Goal: Task Accomplishment & Management: Use online tool/utility

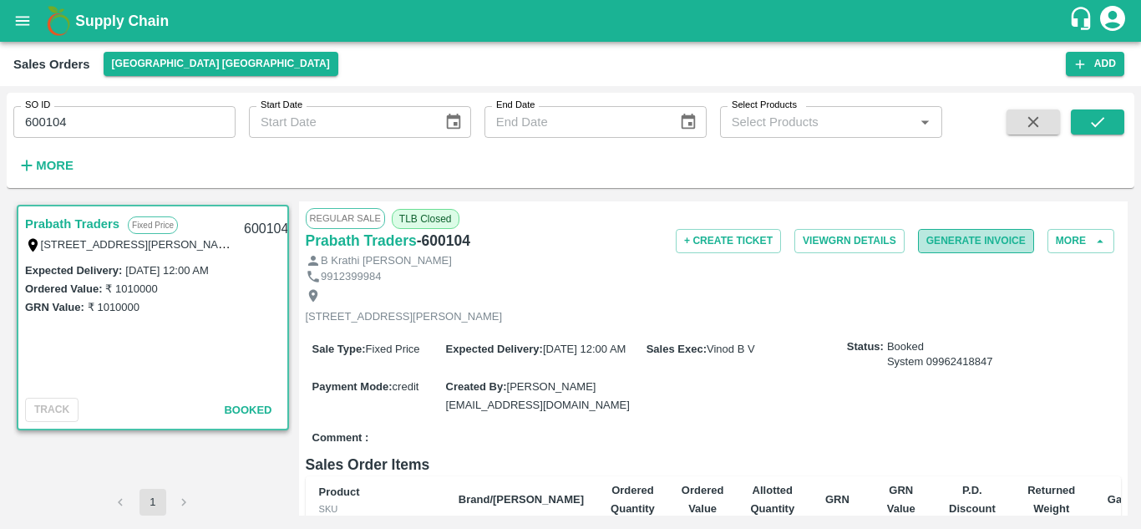
click at [940, 236] on button "Generate Invoice" at bounding box center [976, 241] width 116 height 24
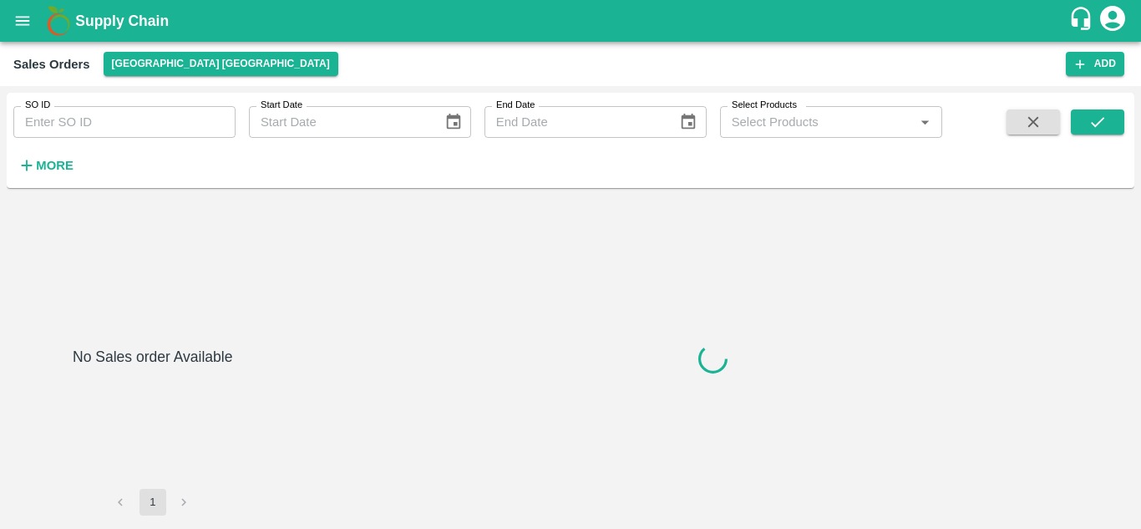
type input "600103"
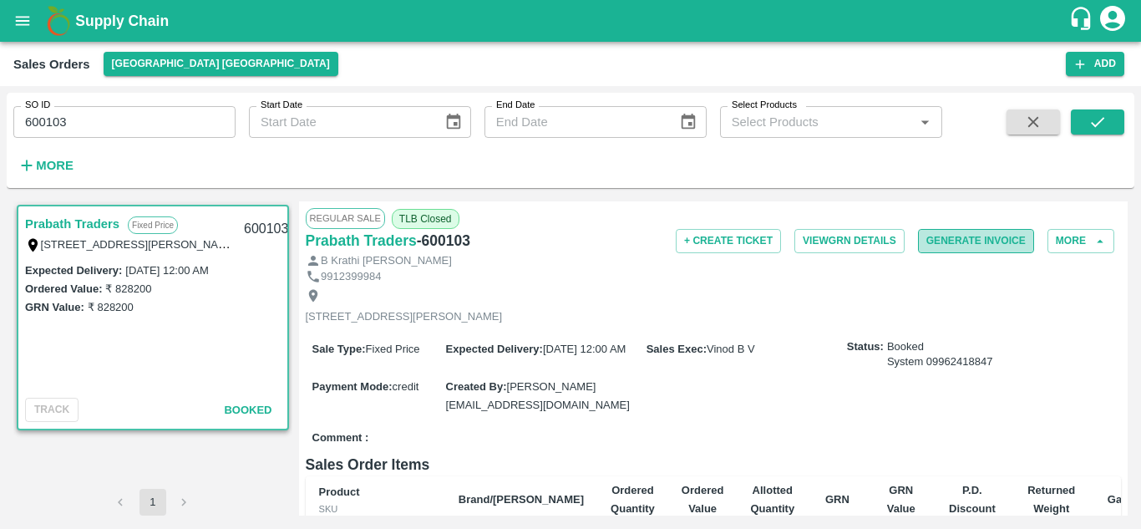
click at [968, 237] on button "Generate Invoice" at bounding box center [976, 241] width 116 height 24
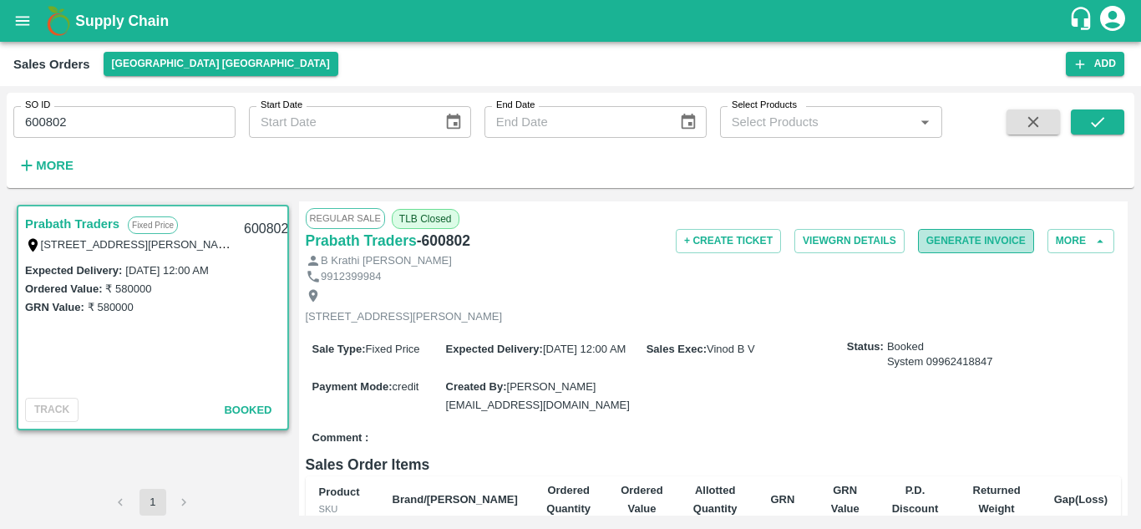
click at [940, 237] on button "Generate Invoice" at bounding box center [976, 241] width 116 height 24
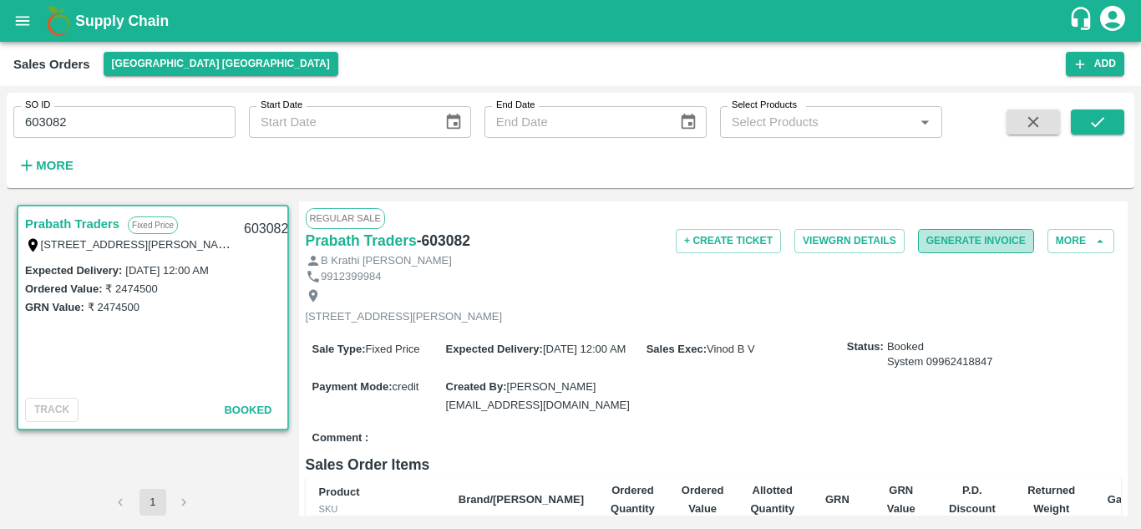
click at [942, 244] on button "Generate Invoice" at bounding box center [976, 241] width 116 height 24
click at [965, 241] on button "Generate Invoice" at bounding box center [976, 241] width 116 height 24
click at [961, 243] on button "Generate Invoice" at bounding box center [976, 241] width 116 height 24
click at [88, 222] on link "Prabath Traders" at bounding box center [72, 224] width 94 height 22
click at [15, 17] on icon "open drawer" at bounding box center [22, 21] width 18 height 18
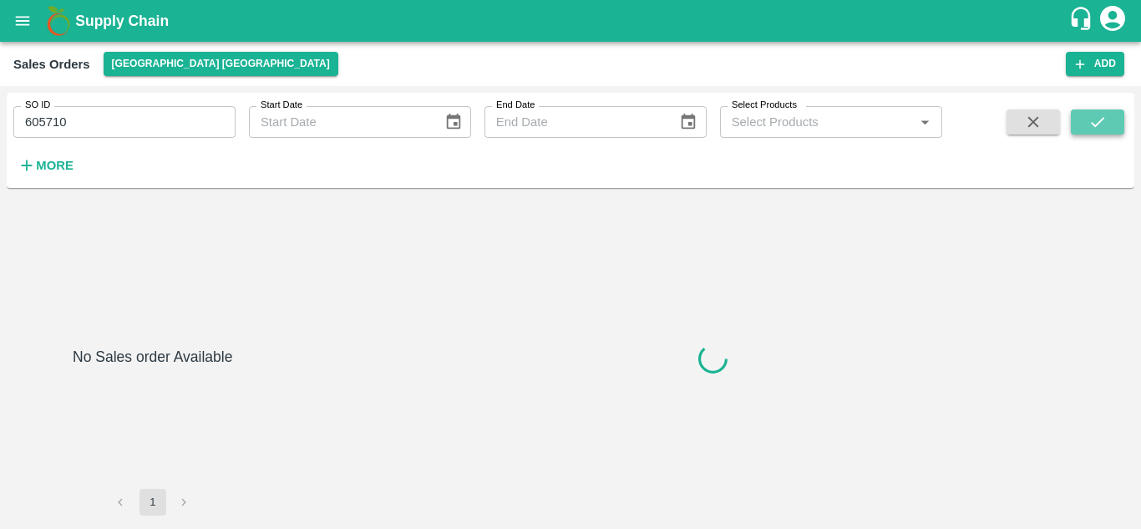
click at [1087, 119] on button "submit" at bounding box center [1097, 121] width 53 height 25
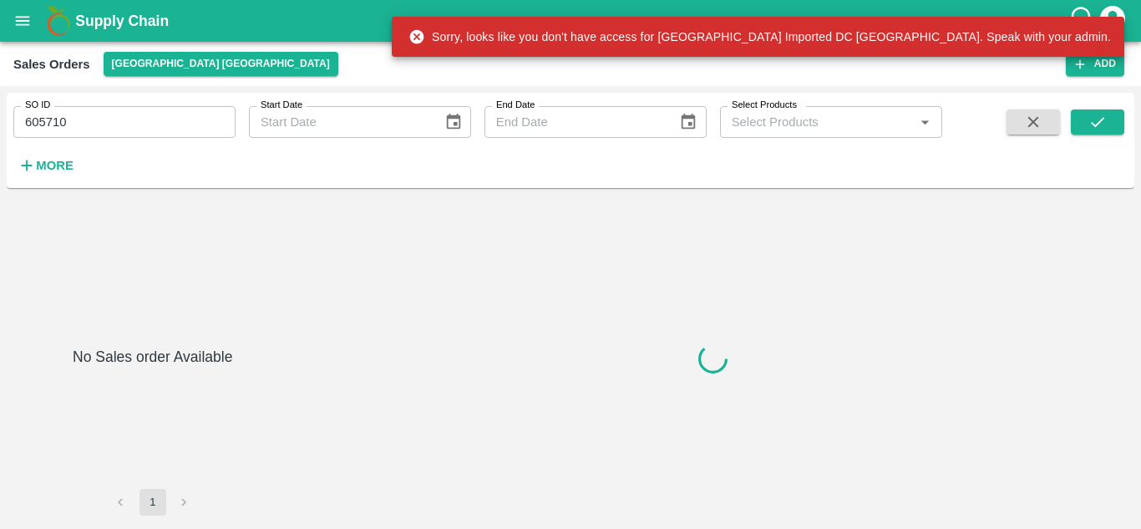
click at [802, 83] on div "Sales Orders [GEOGRAPHIC_DATA] [GEOGRAPHIC_DATA] Add" at bounding box center [570, 64] width 1141 height 44
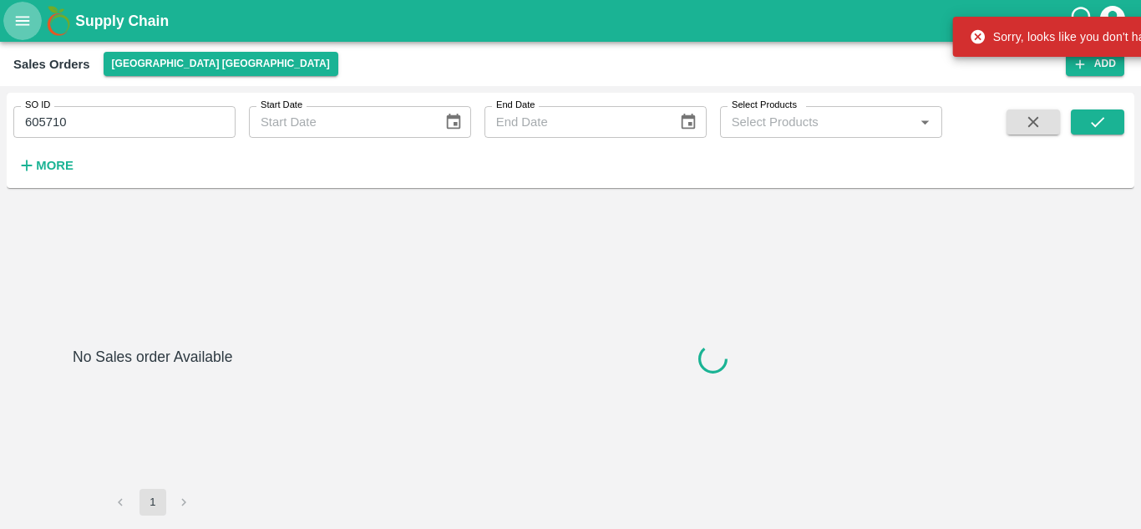
click at [16, 23] on icon "open drawer" at bounding box center [22, 21] width 18 height 18
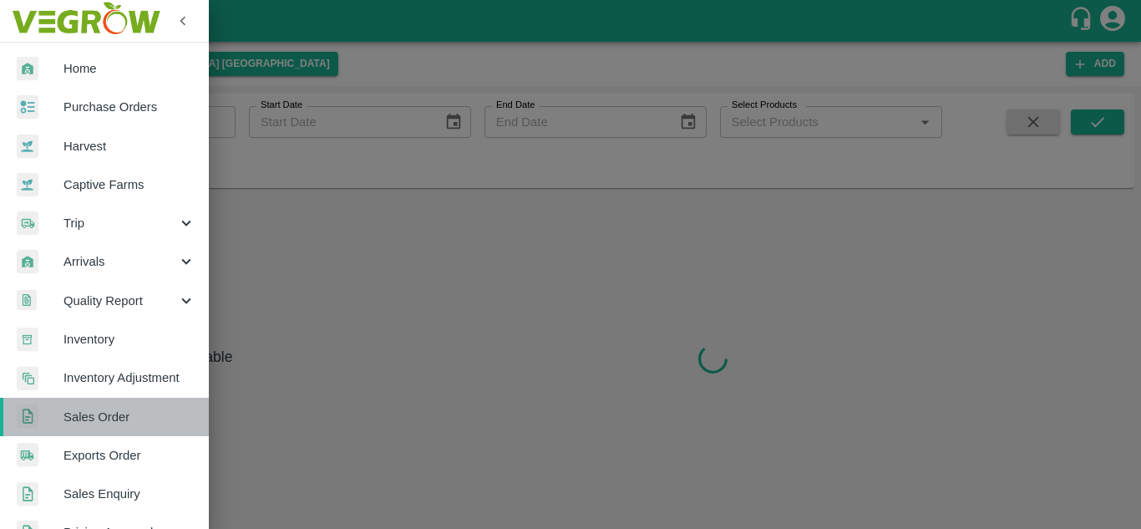
click at [139, 421] on span "Sales Order" at bounding box center [129, 417] width 132 height 18
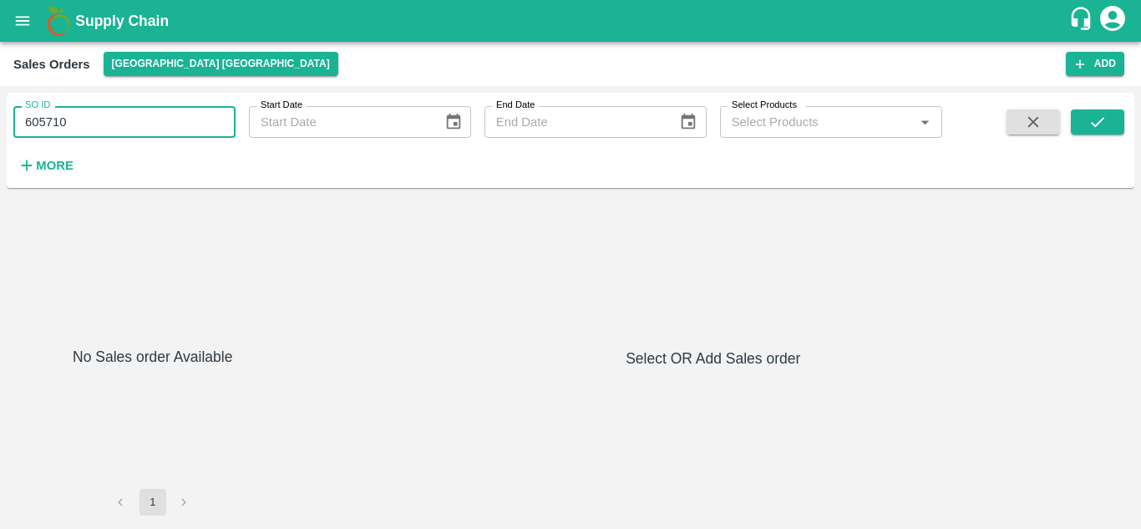
click at [164, 119] on input "605710" at bounding box center [124, 122] width 222 height 32
click at [897, 266] on div "No Sales order Available 1 Select OR Add Sales order" at bounding box center [570, 358] width 1114 height 314
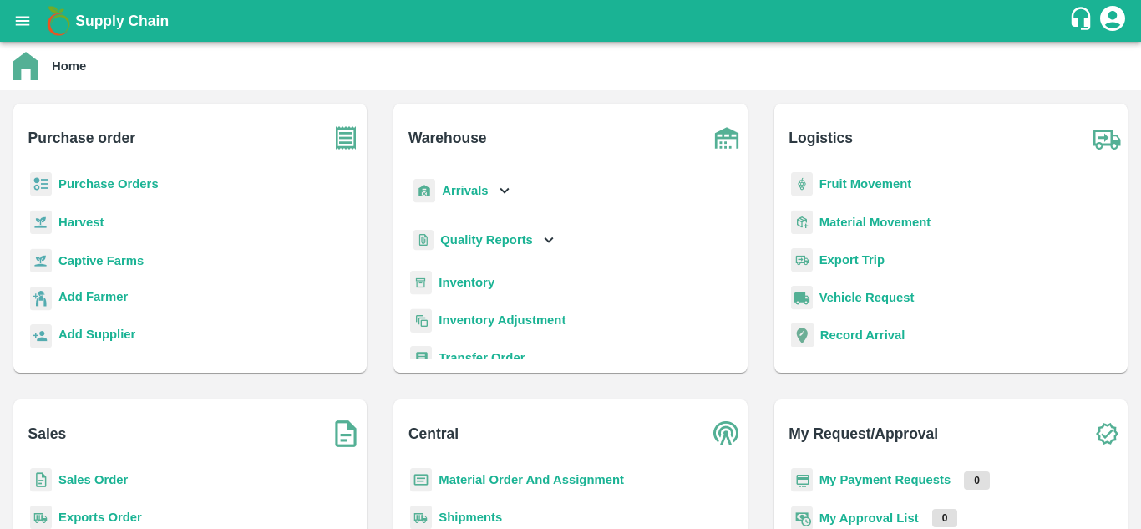
click at [98, 474] on b "Sales Order" at bounding box center [92, 479] width 69 height 13
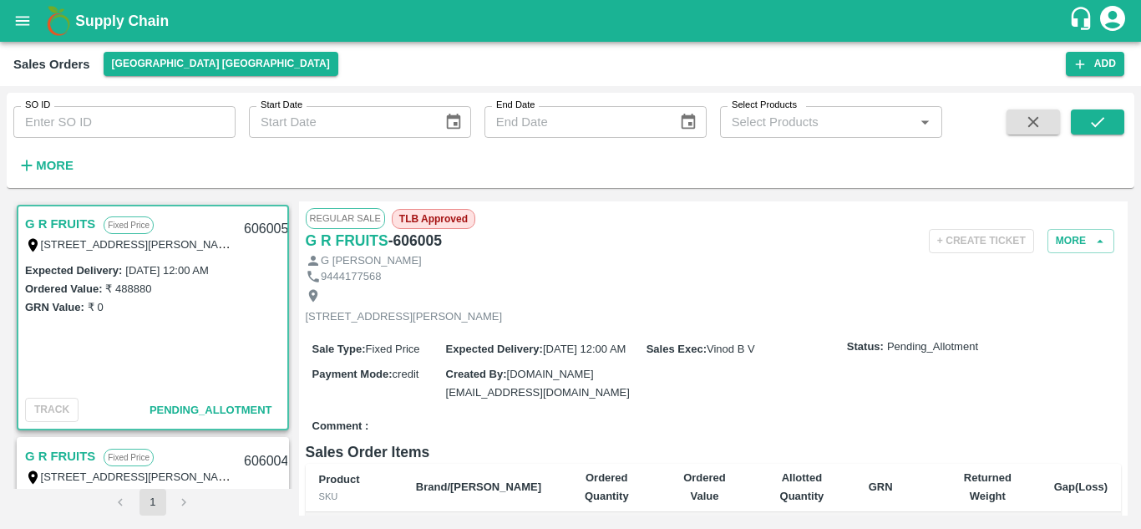
click at [62, 452] on link "G R FRUITS" at bounding box center [60, 456] width 70 height 22
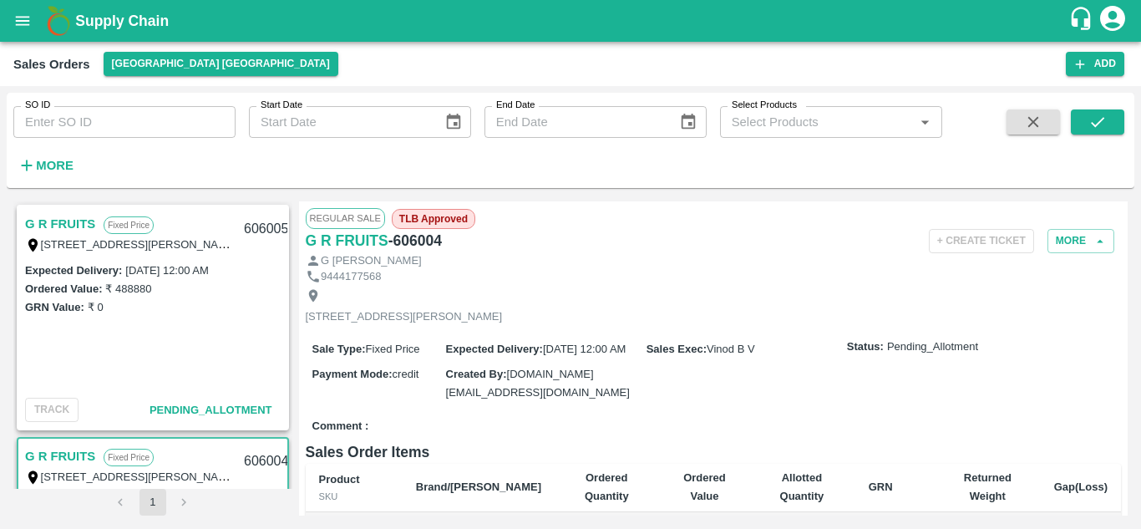
click at [286, 239] on div "G R FRUITS Fixed Price T/D [STREET_ADDRESS][PERSON_NAME] 606005 Expected Delive…" at bounding box center [152, 344] width 279 height 287
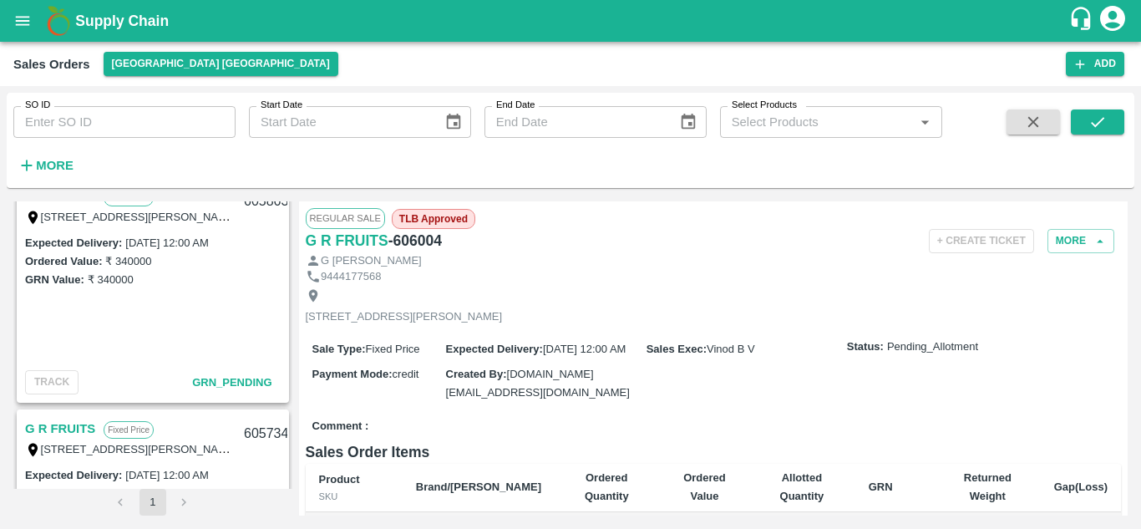
scroll to position [503, 0]
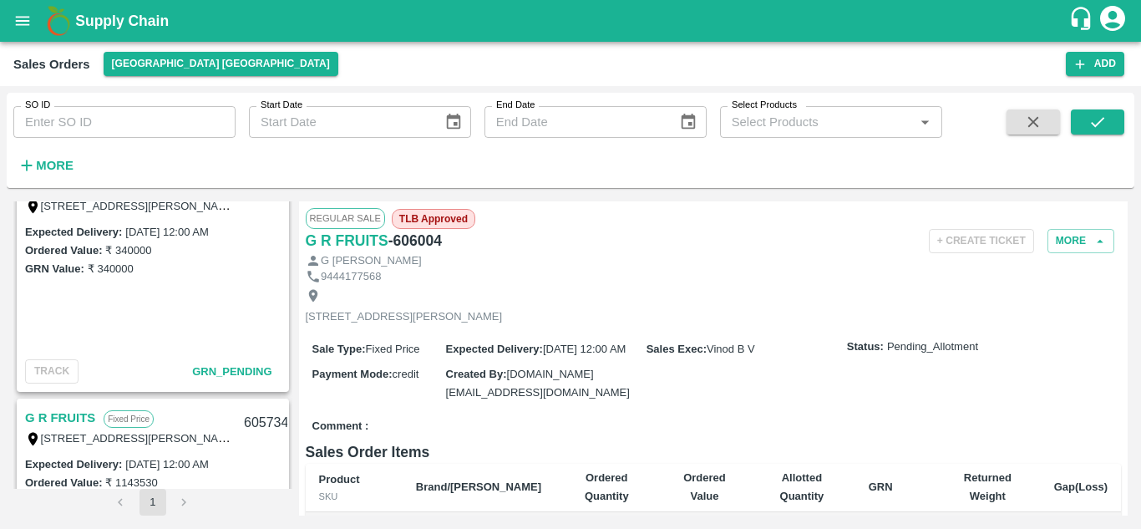
click at [287, 302] on div "G R FRUITS Fixed Price T/D [STREET_ADDRESS][PERSON_NAME] 606005 Expected Delive…" at bounding box center [152, 344] width 279 height 287
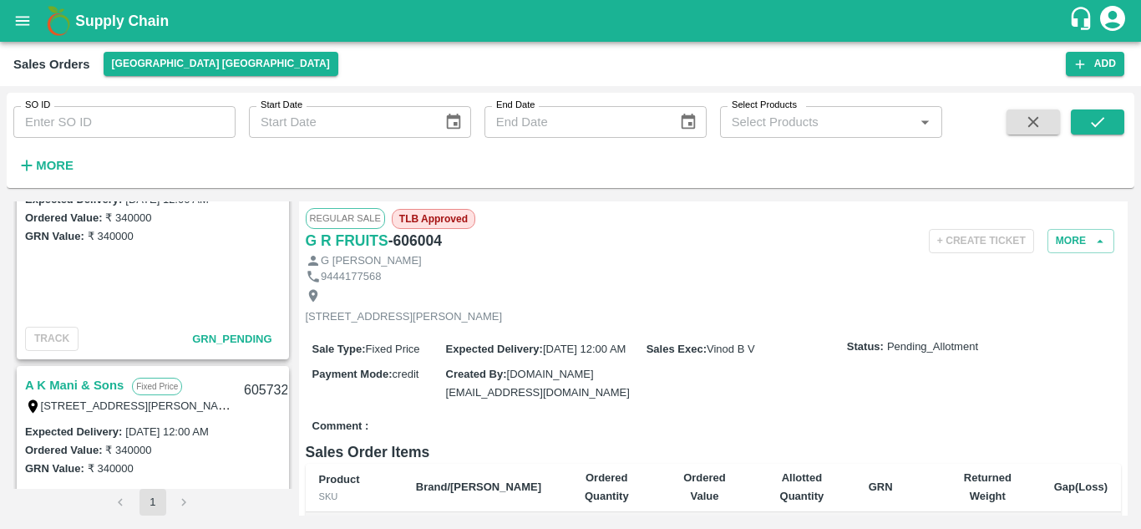
scroll to position [1006, 0]
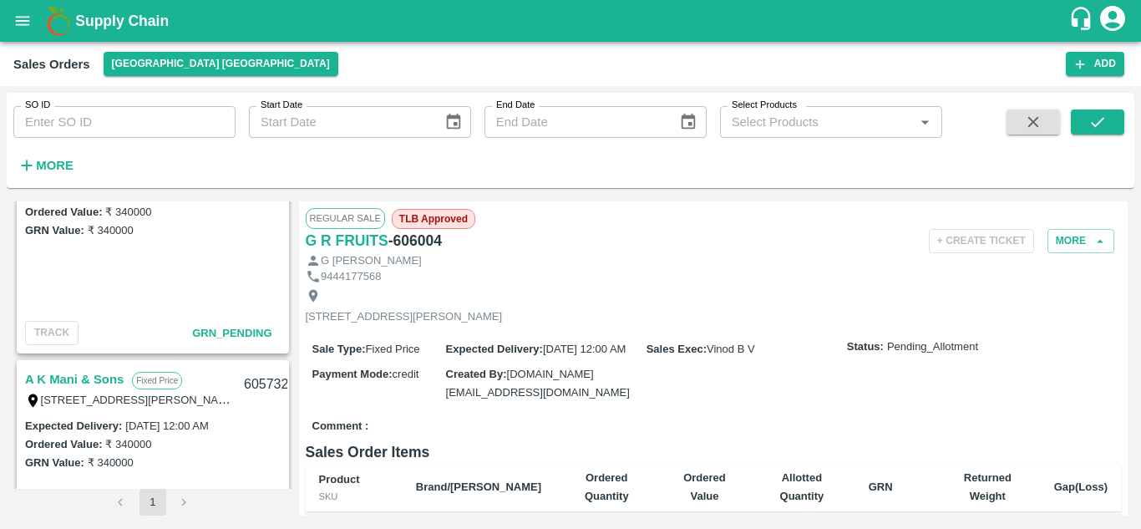
click at [288, 346] on div "G R FRUITS Fixed Price T/D [STREET_ADDRESS][PERSON_NAME] 606005 Expected Delive…" at bounding box center [152, 344] width 279 height 287
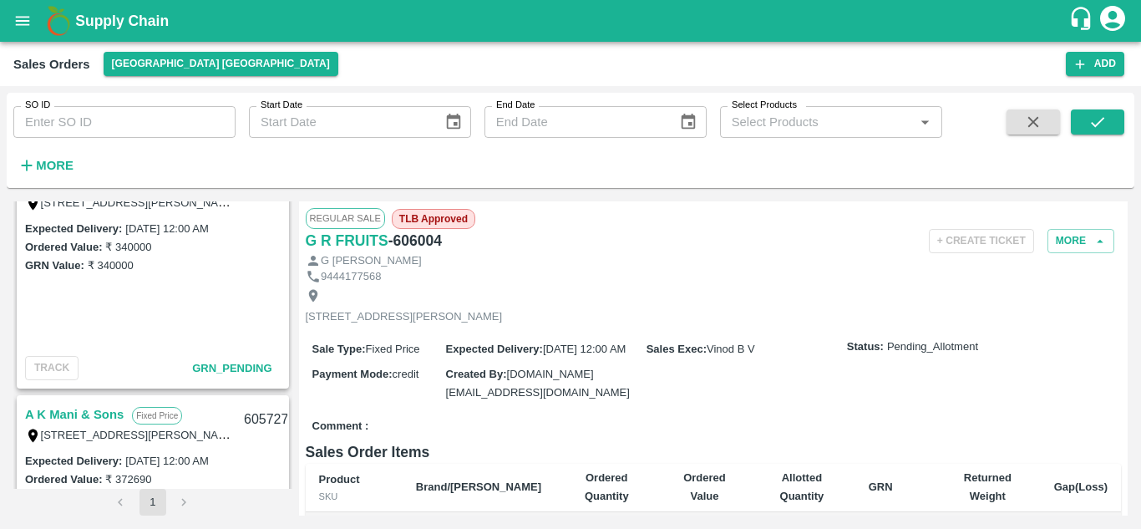
scroll to position [1257, 0]
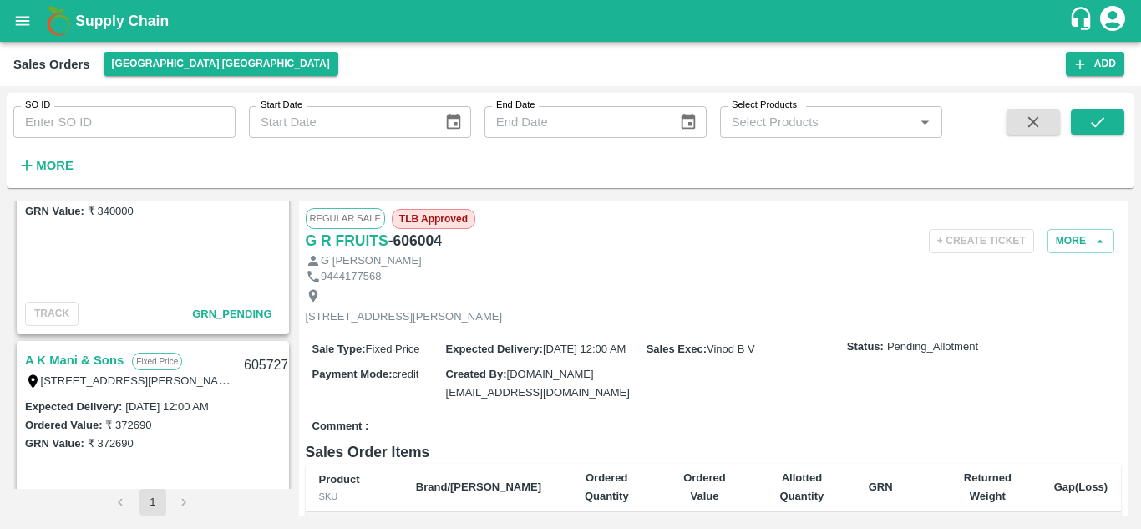
click at [288, 362] on div "G R FRUITS Fixed Price T/D [STREET_ADDRESS][PERSON_NAME] 606005 Expected Delive…" at bounding box center [152, 344] width 279 height 287
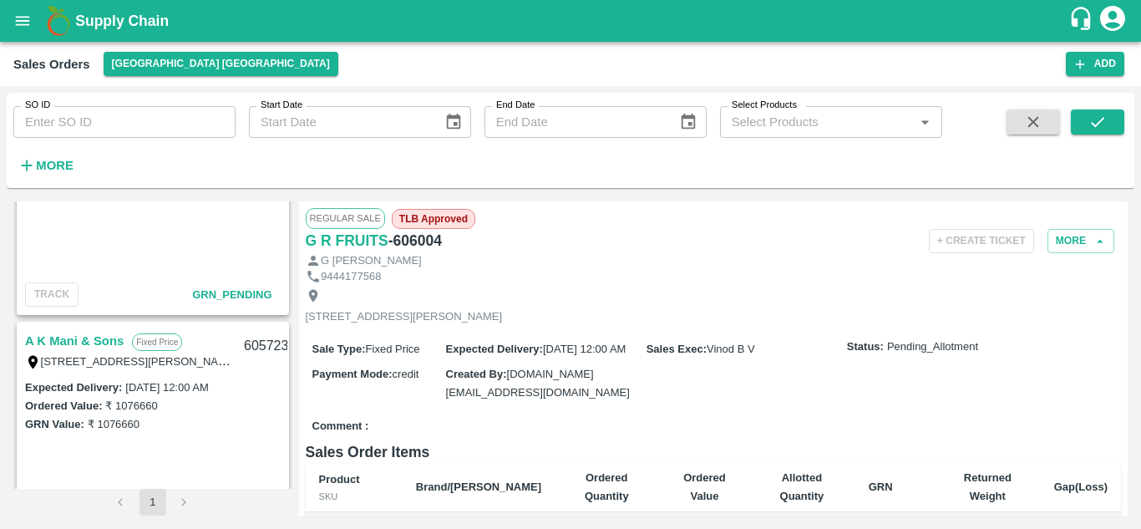
scroll to position [1760, 0]
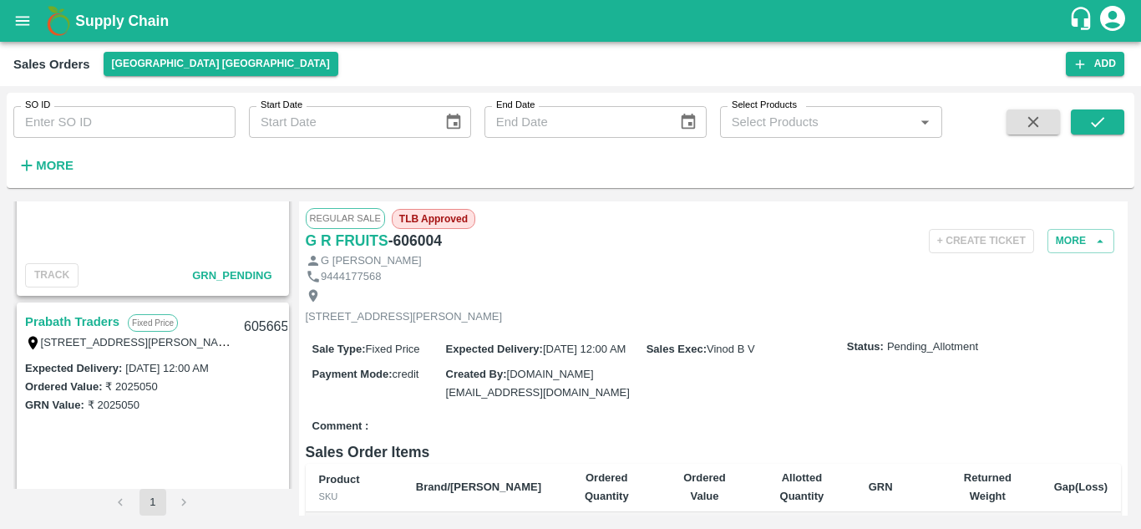
click at [288, 398] on div "G R FRUITS Fixed Price T/D [STREET_ADDRESS][PERSON_NAME] 606005 Expected Delive…" at bounding box center [152, 344] width 279 height 287
click at [288, 402] on div "G R FRUITS Fixed Price T/D [STREET_ADDRESS][PERSON_NAME] 606005 Expected Delive…" at bounding box center [152, 344] width 279 height 287
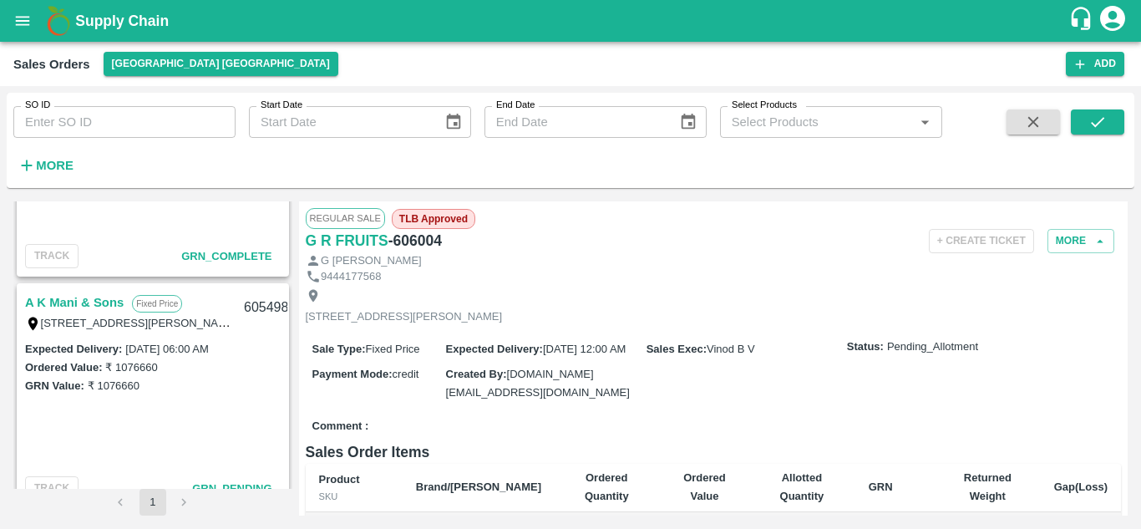
scroll to position [2263, 0]
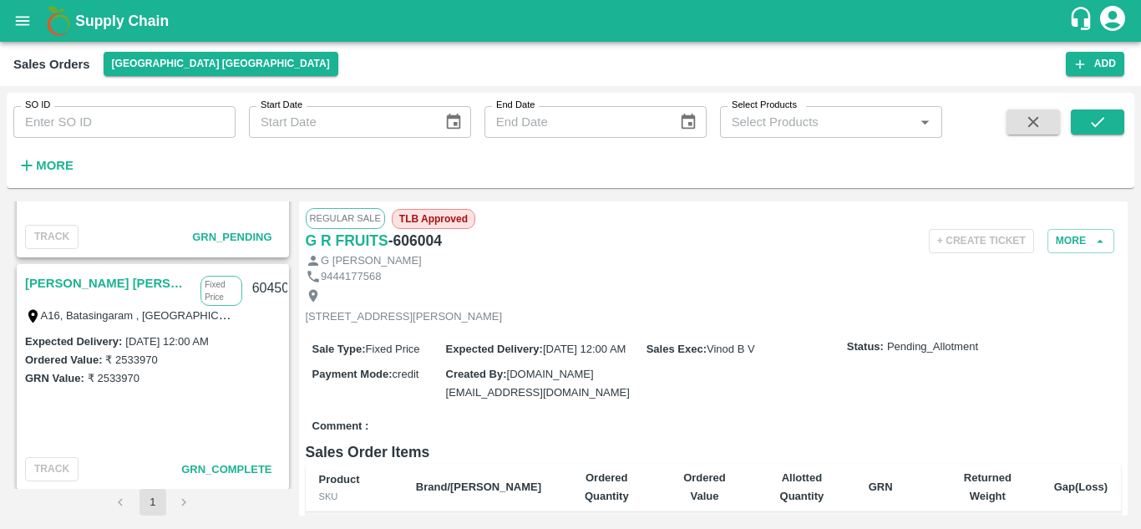
click at [288, 448] on div "G R FRUITS Fixed Price T/D [STREET_ADDRESS][PERSON_NAME] 606005 Expected Delive…" at bounding box center [152, 344] width 279 height 287
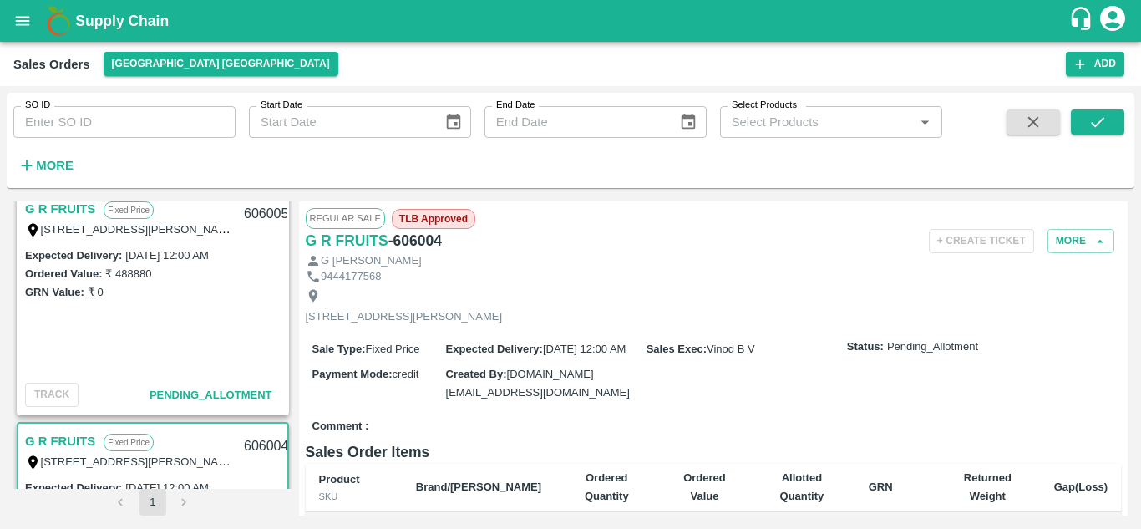
scroll to position [0, 0]
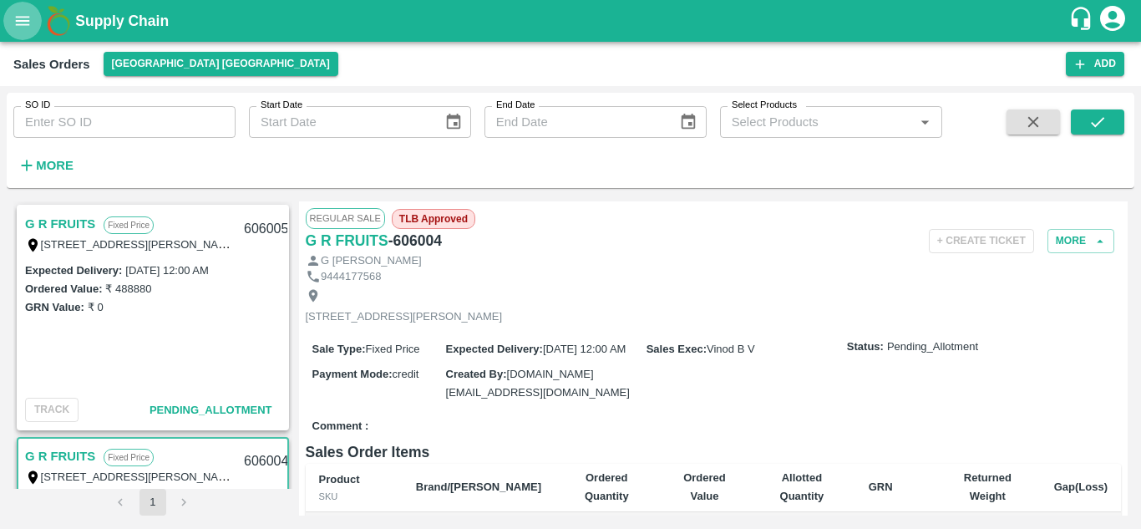
click at [29, 19] on icon "open drawer" at bounding box center [22, 21] width 18 height 18
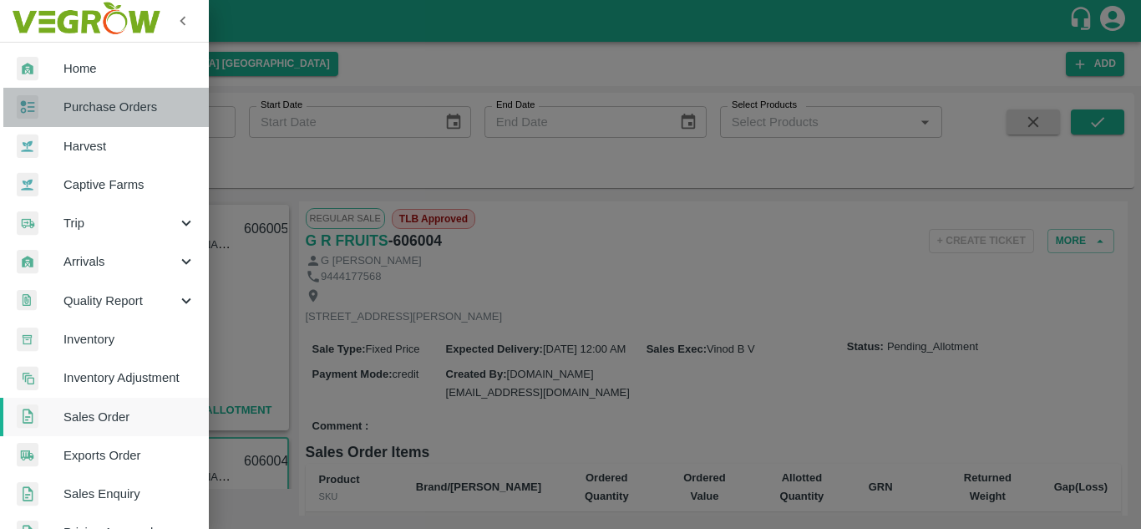
click at [117, 104] on span "Purchase Orders" at bounding box center [129, 107] width 132 height 18
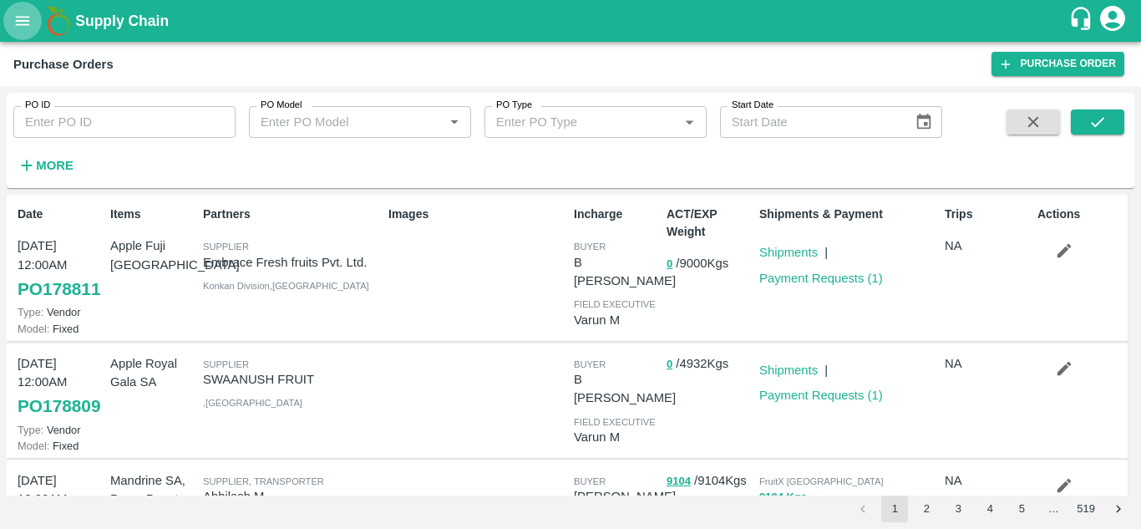
click at [17, 20] on icon "open drawer" at bounding box center [22, 21] width 18 height 18
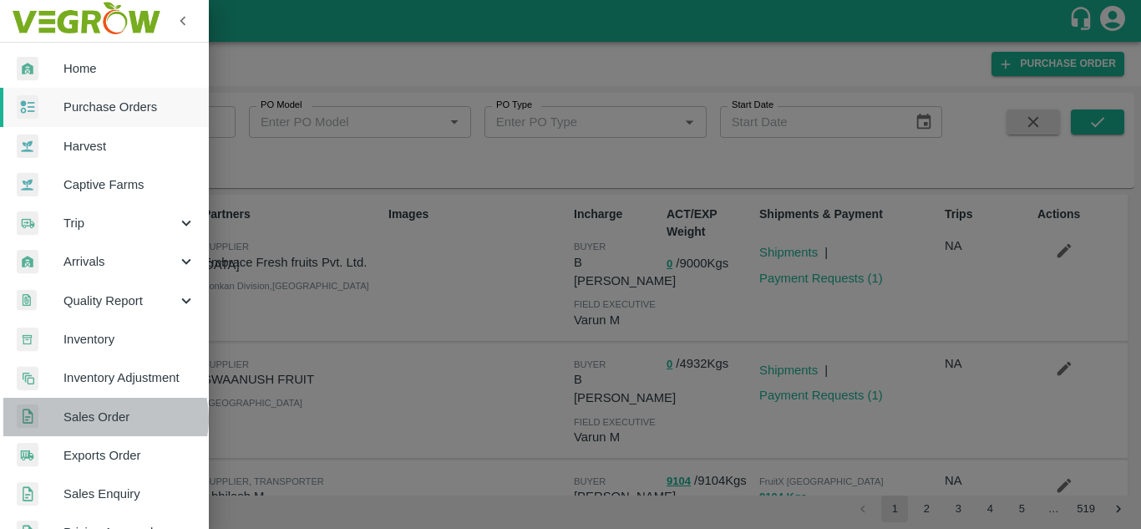
click at [104, 418] on span "Sales Order" at bounding box center [129, 417] width 132 height 18
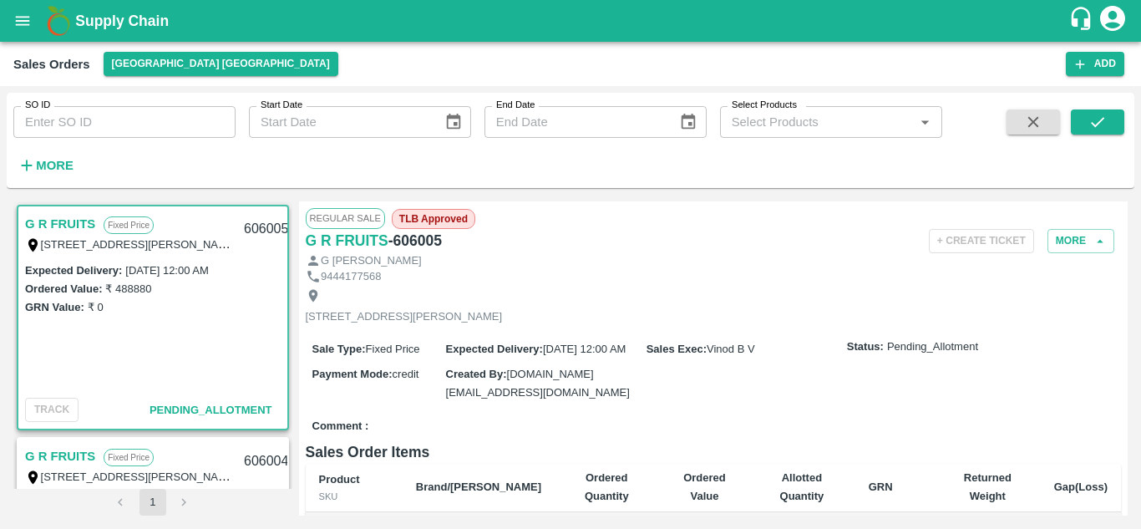
click at [292, 234] on div "G R FRUITS Fixed Price T/D [STREET_ADDRESS][PERSON_NAME] 606005 Expected Delive…" at bounding box center [570, 358] width 1114 height 314
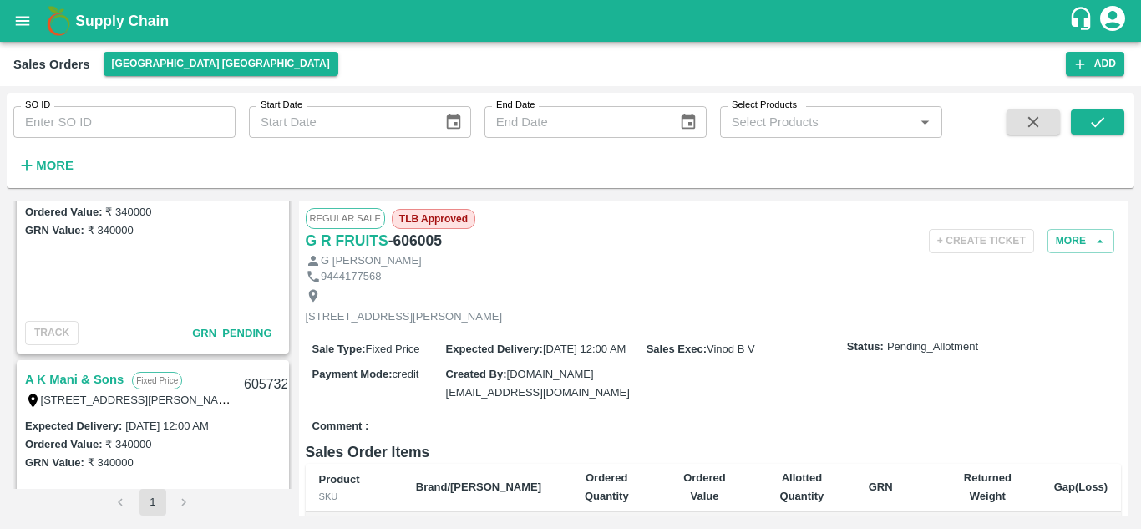
scroll to position [1257, 0]
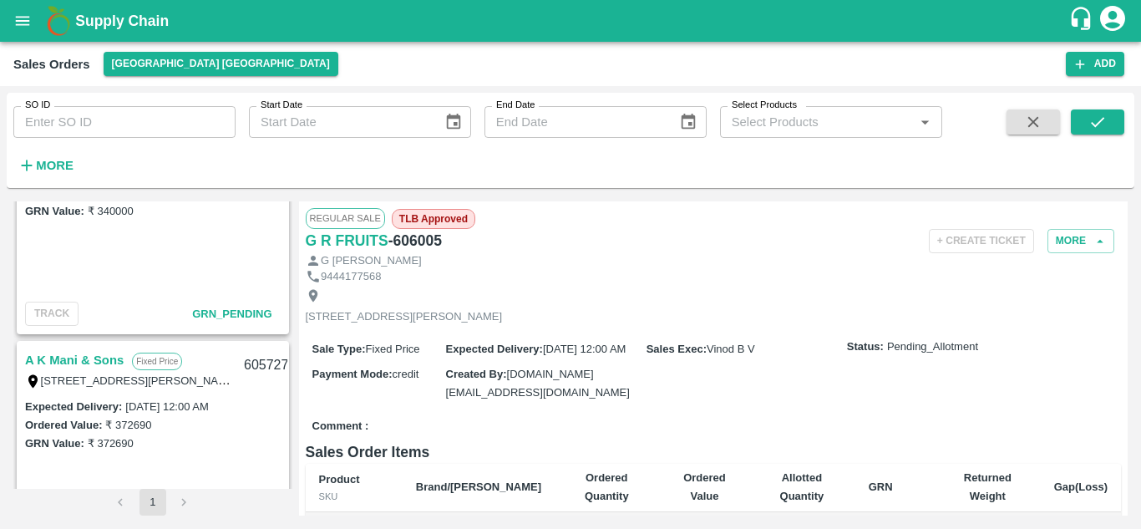
click at [288, 368] on div "G R FRUITS Fixed Price T/D [STREET_ADDRESS][PERSON_NAME] 606005 Expected Delive…" at bounding box center [152, 344] width 279 height 287
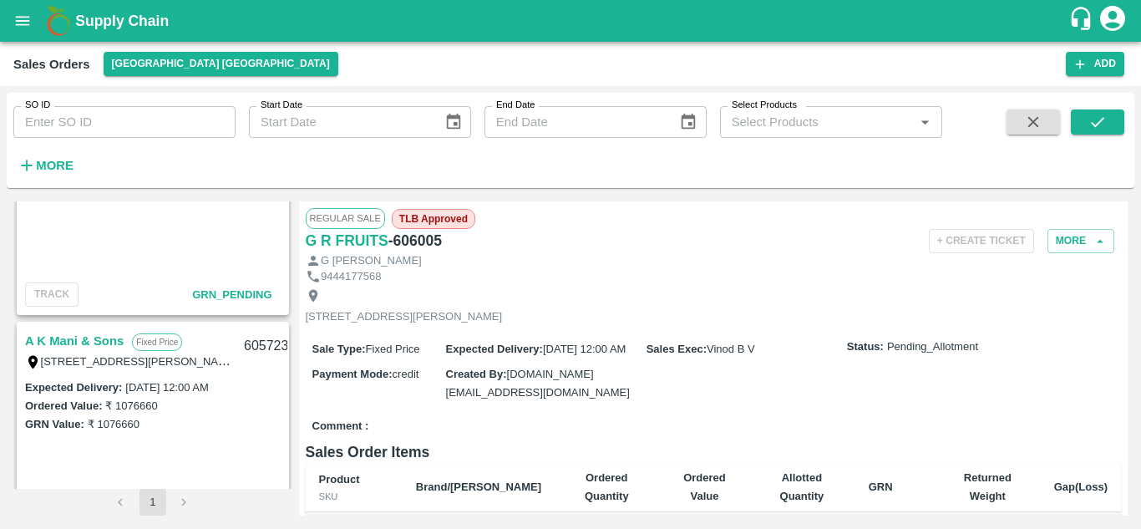
scroll to position [1760, 0]
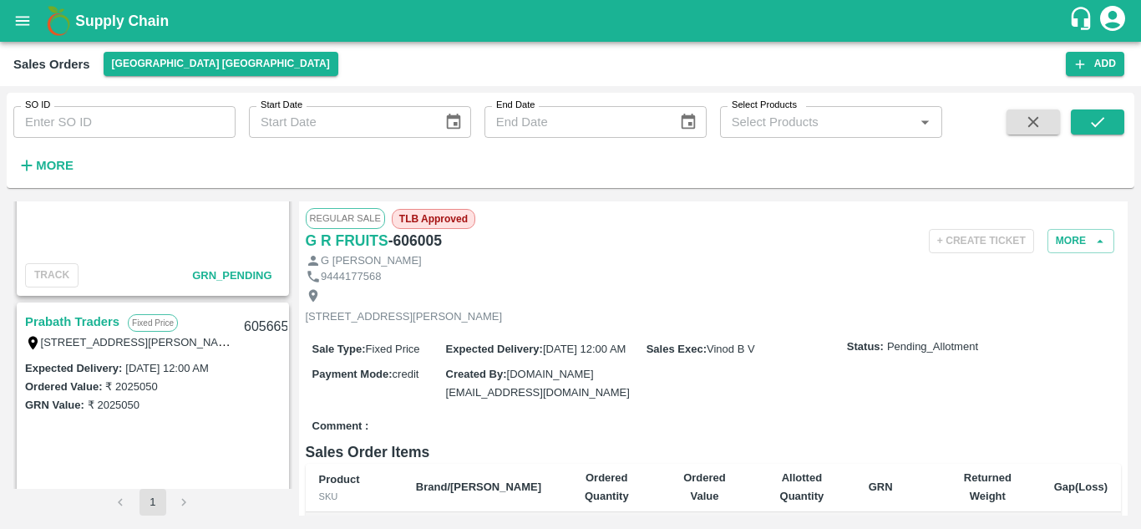
click at [96, 316] on link "Prabath Traders" at bounding box center [72, 322] width 94 height 22
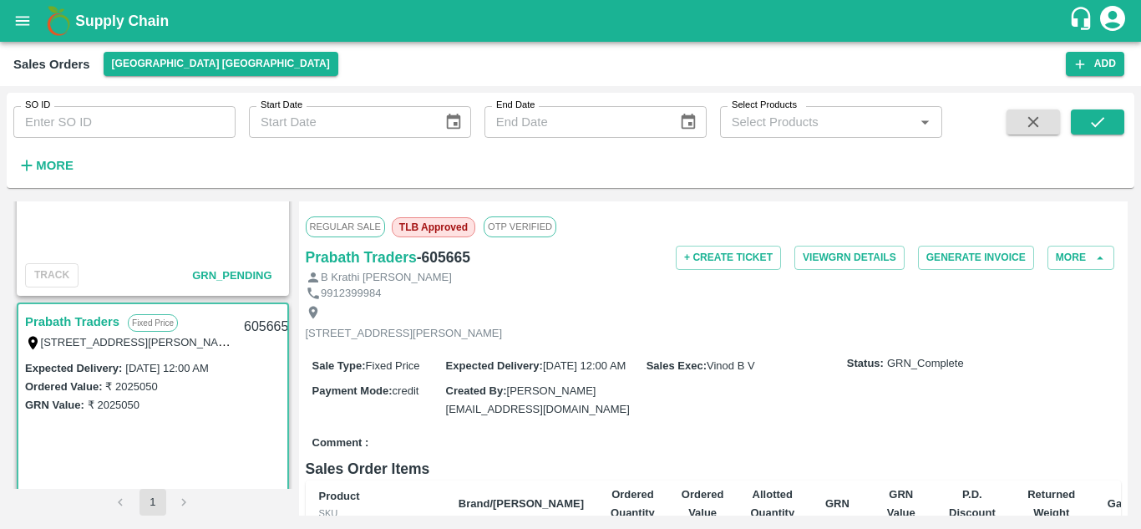
scroll to position [1726, 0]
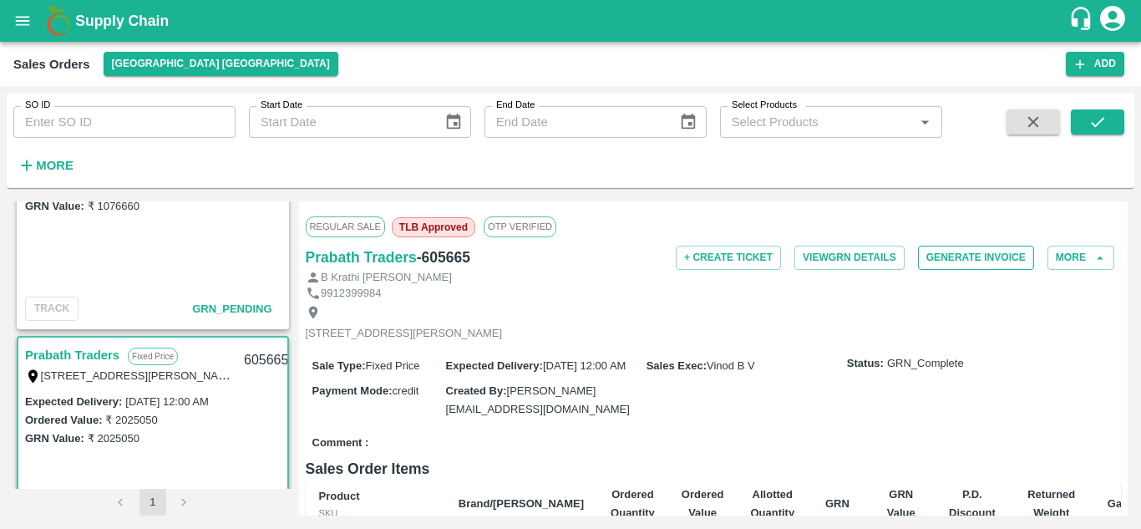
click at [930, 265] on button "Generate Invoice" at bounding box center [976, 258] width 116 height 24
click at [288, 215] on div "G R FRUITS Fixed Price T/D [STREET_ADDRESS][PERSON_NAME] 606005 Expected Delive…" at bounding box center [152, 344] width 279 height 287
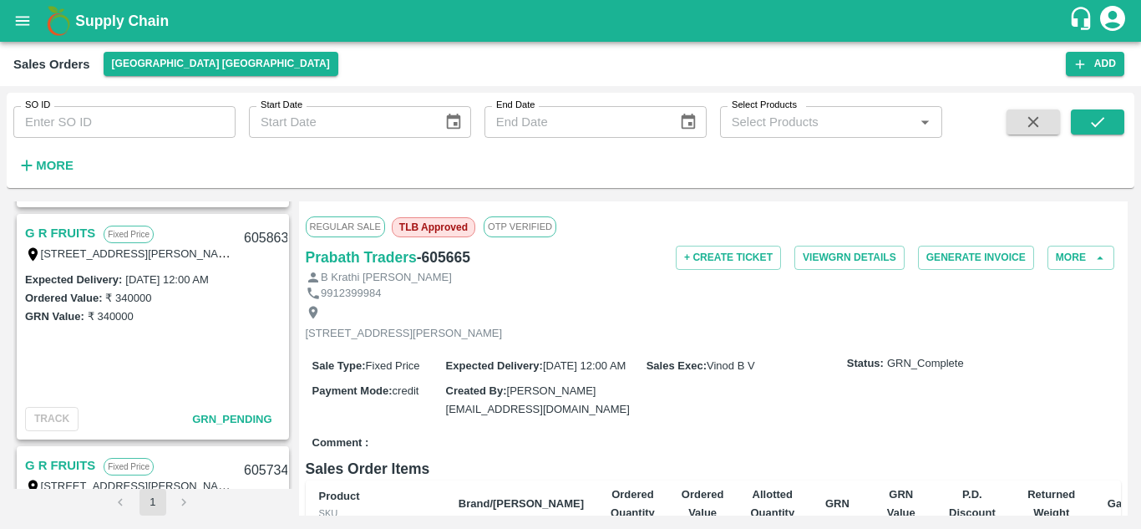
scroll to position [434, 0]
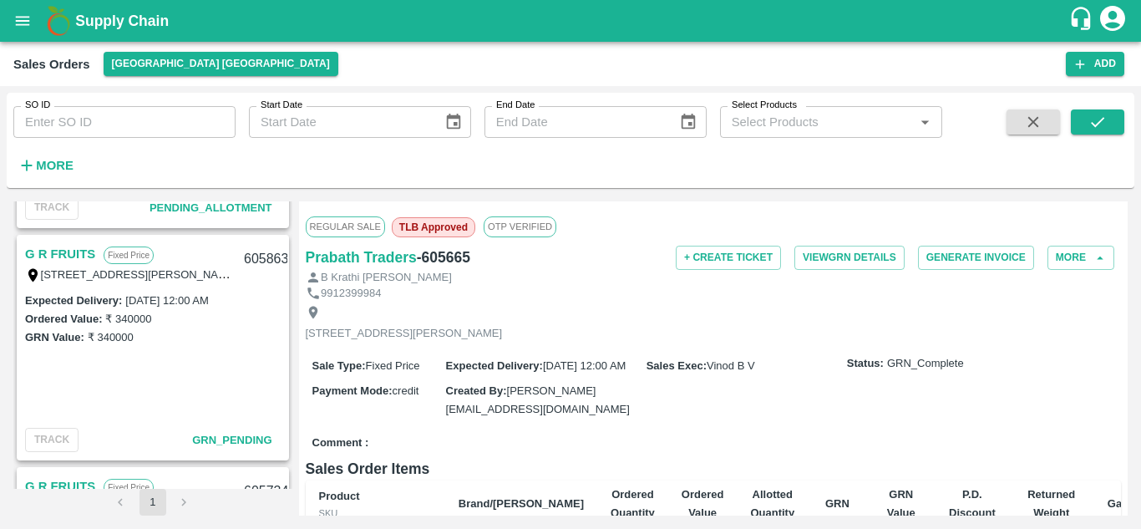
click at [77, 250] on link "G R FRUITS" at bounding box center [60, 254] width 70 height 22
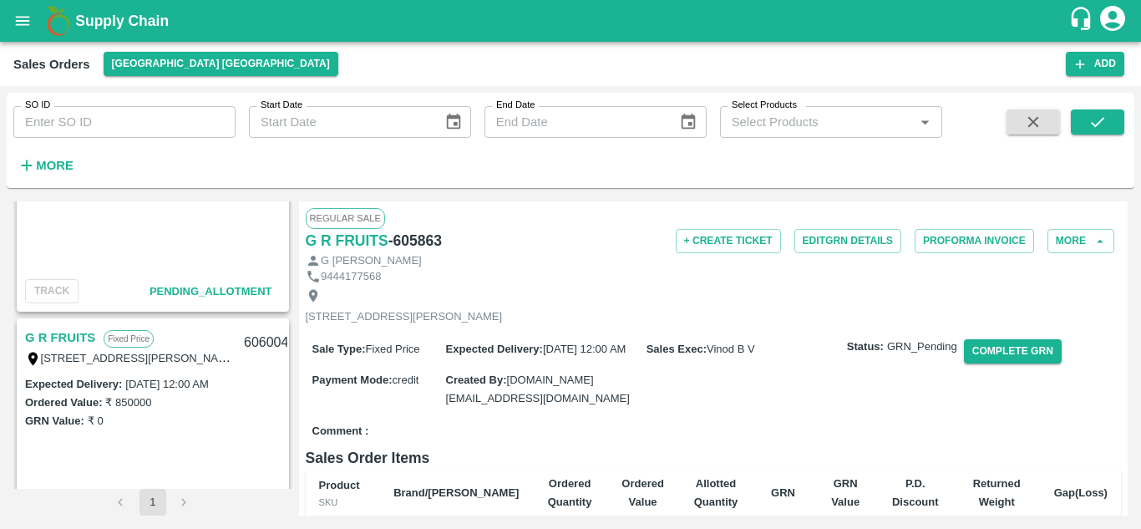
scroll to position [118, 0]
click at [57, 331] on link "G R FRUITS" at bounding box center [60, 338] width 70 height 22
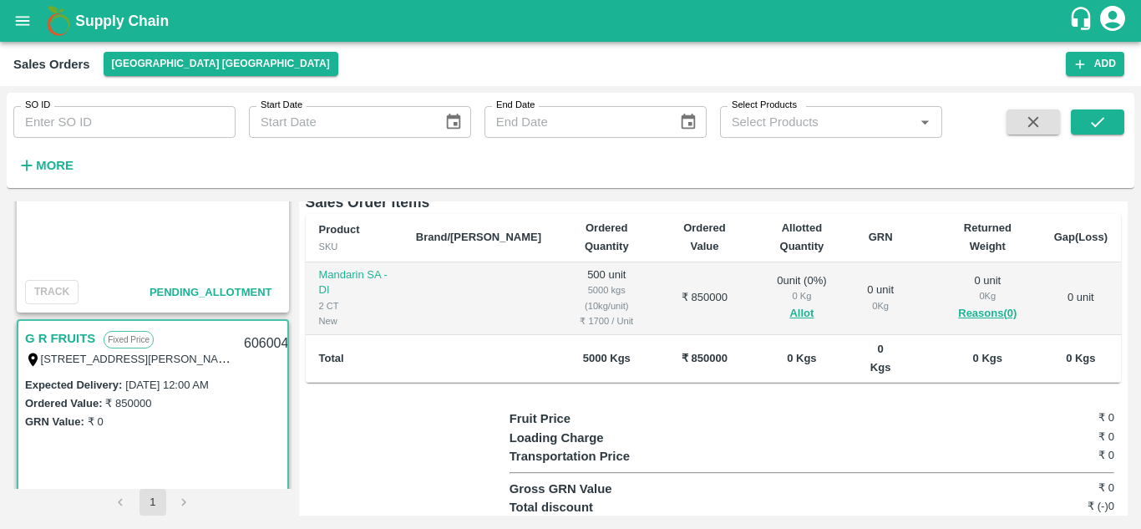
scroll to position [260, 0]
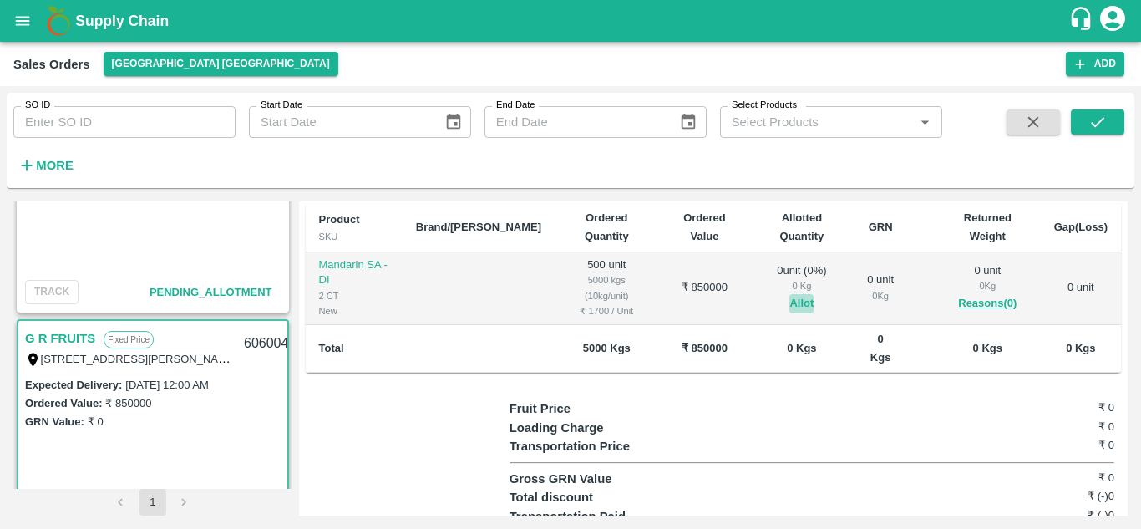
click at [789, 312] on button "Allot" at bounding box center [801, 303] width 24 height 19
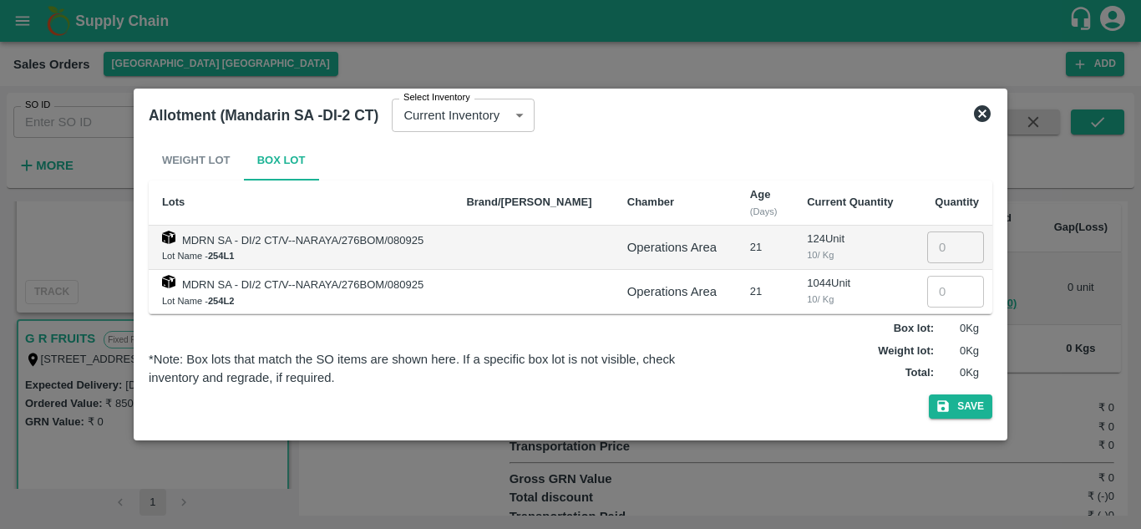
click at [978, 114] on icon at bounding box center [982, 113] width 17 height 17
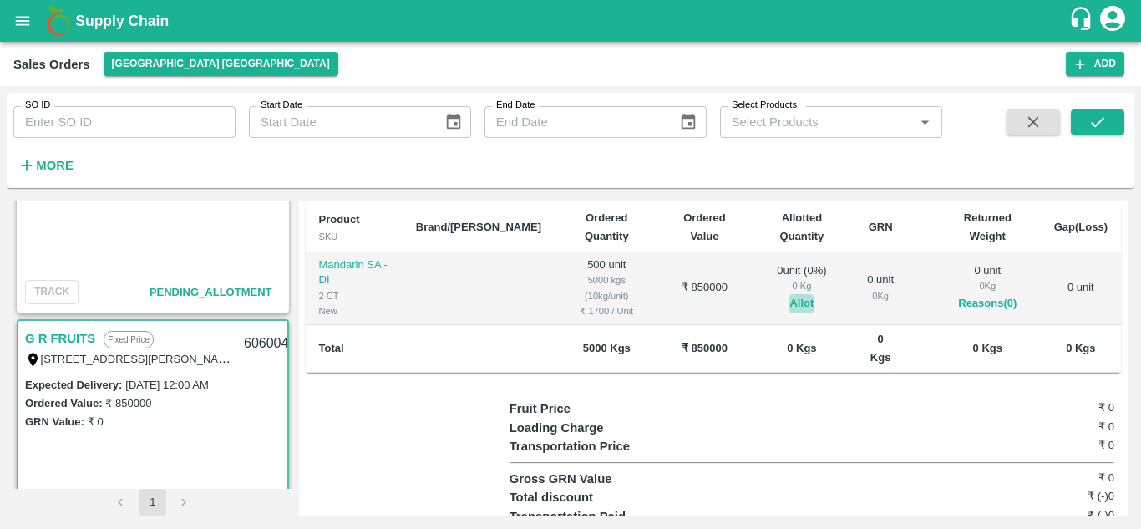
click at [789, 312] on button "Allot" at bounding box center [801, 303] width 24 height 19
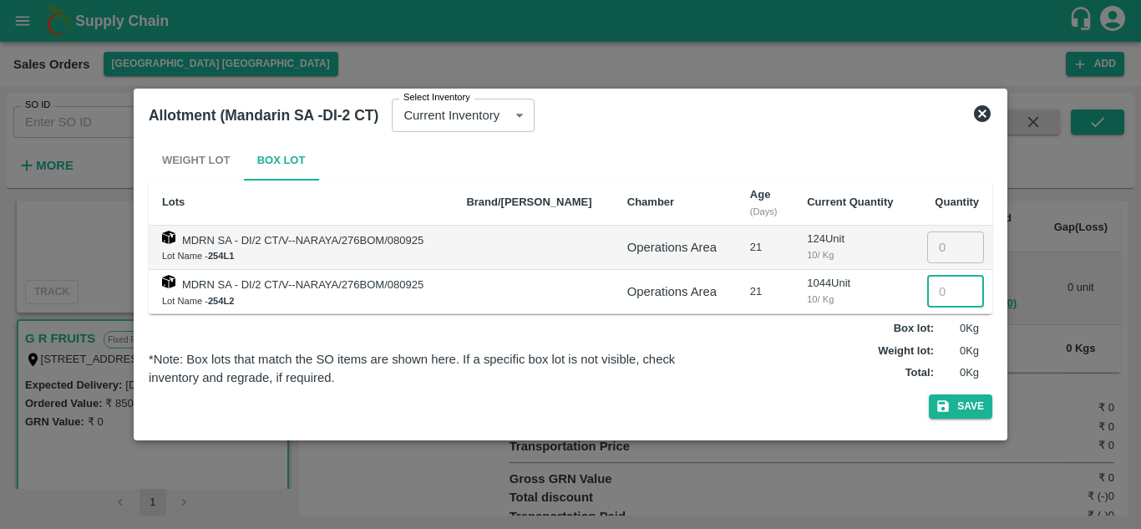
click at [927, 290] on input "number" at bounding box center [955, 292] width 57 height 32
click at [986, 109] on icon at bounding box center [982, 113] width 17 height 17
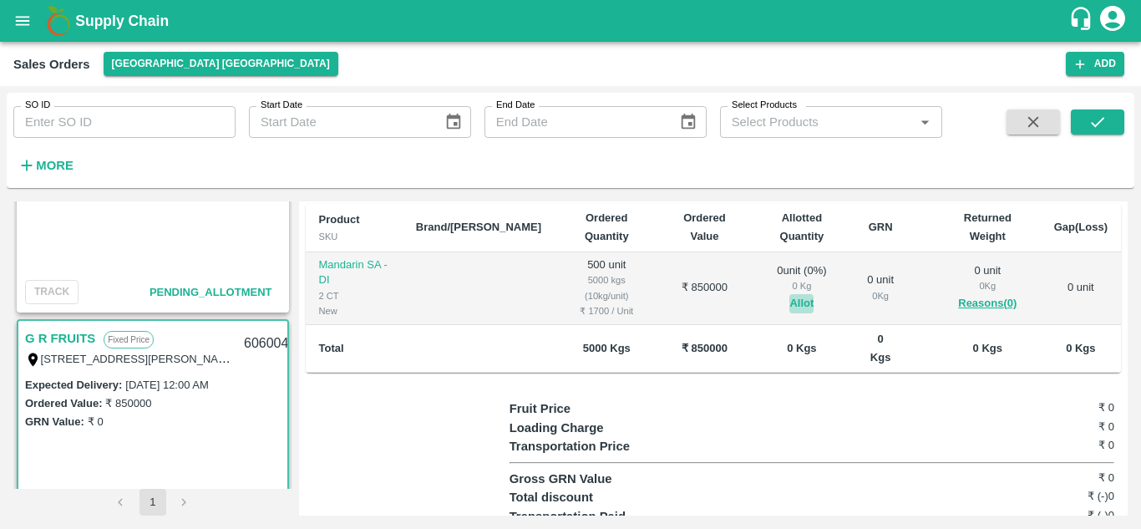
click at [789, 312] on button "Allot" at bounding box center [801, 303] width 24 height 19
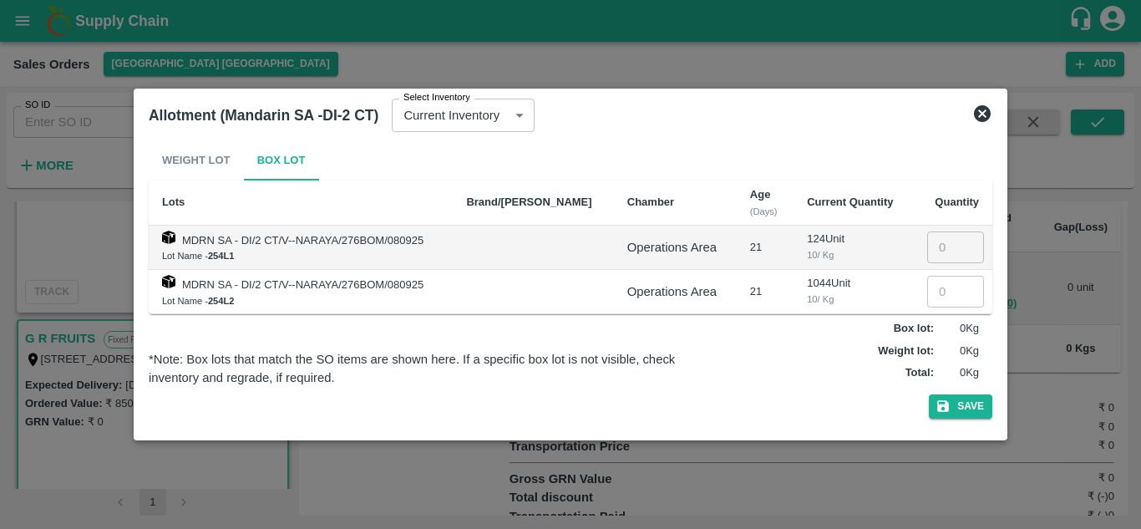
click at [931, 286] on input "number" at bounding box center [955, 292] width 57 height 32
type input "500"
click at [952, 400] on button "Save" at bounding box center [960, 406] width 63 height 24
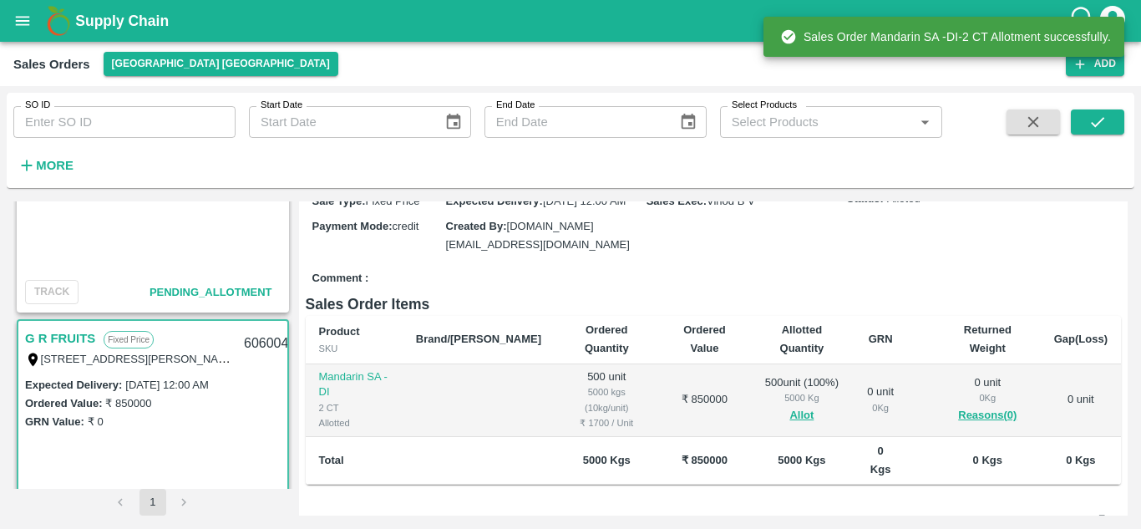
scroll to position [0, 0]
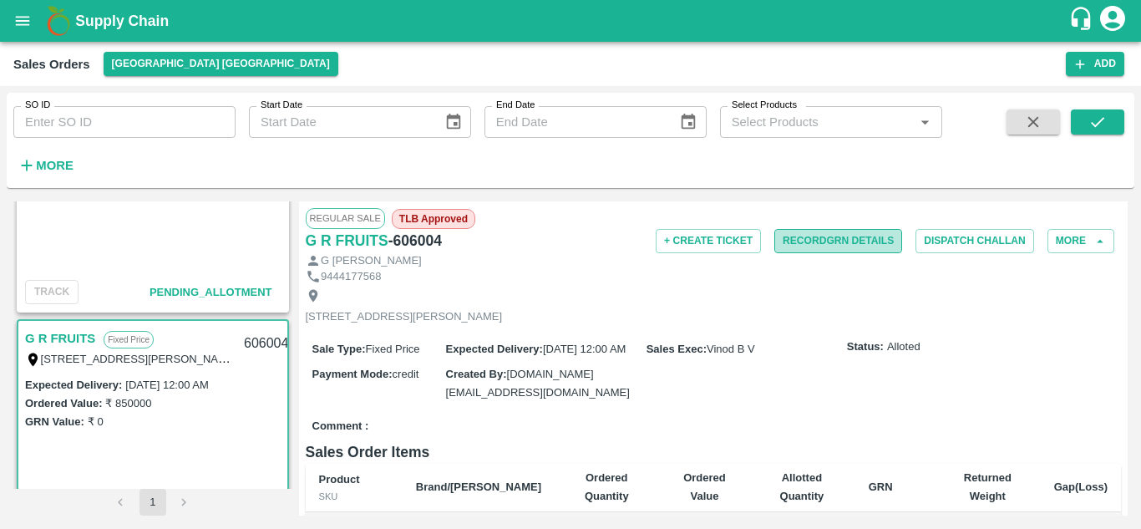
click at [800, 241] on button "Record GRN Details" at bounding box center [838, 241] width 128 height 24
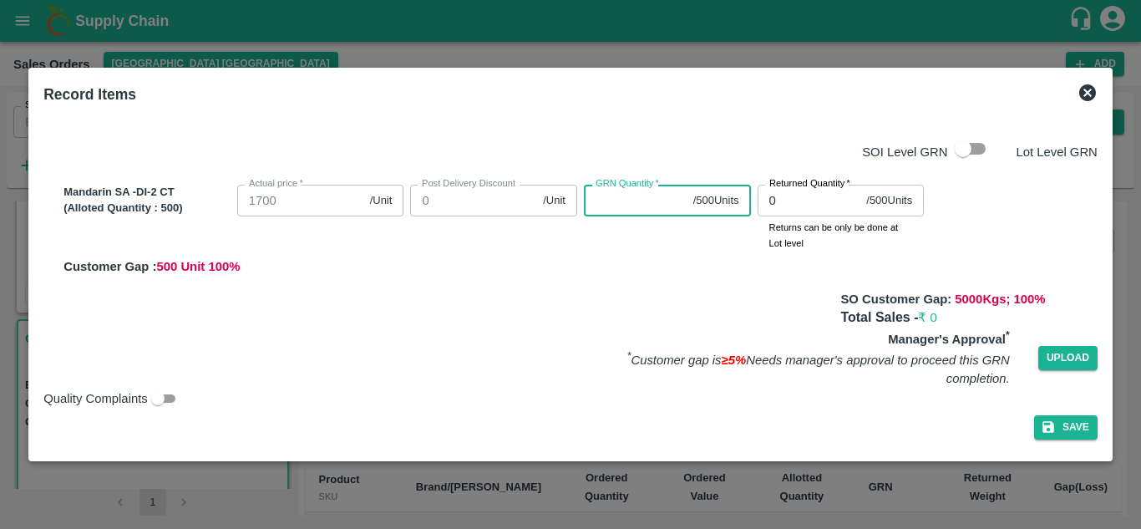
click at [640, 198] on input "GRN Quantity   *" at bounding box center [635, 201] width 103 height 32
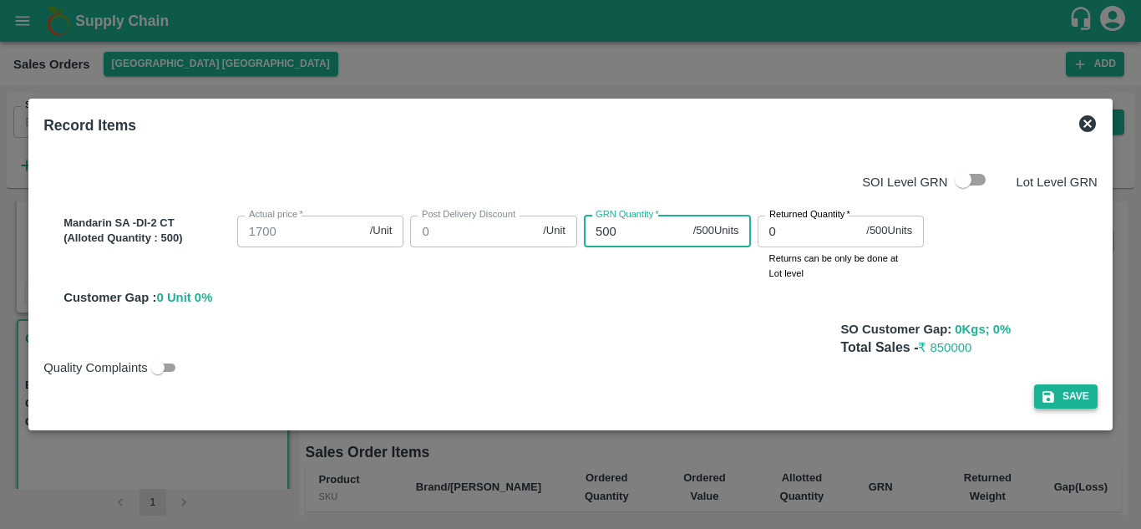
type input "500"
click at [1062, 388] on button "Save" at bounding box center [1065, 396] width 63 height 24
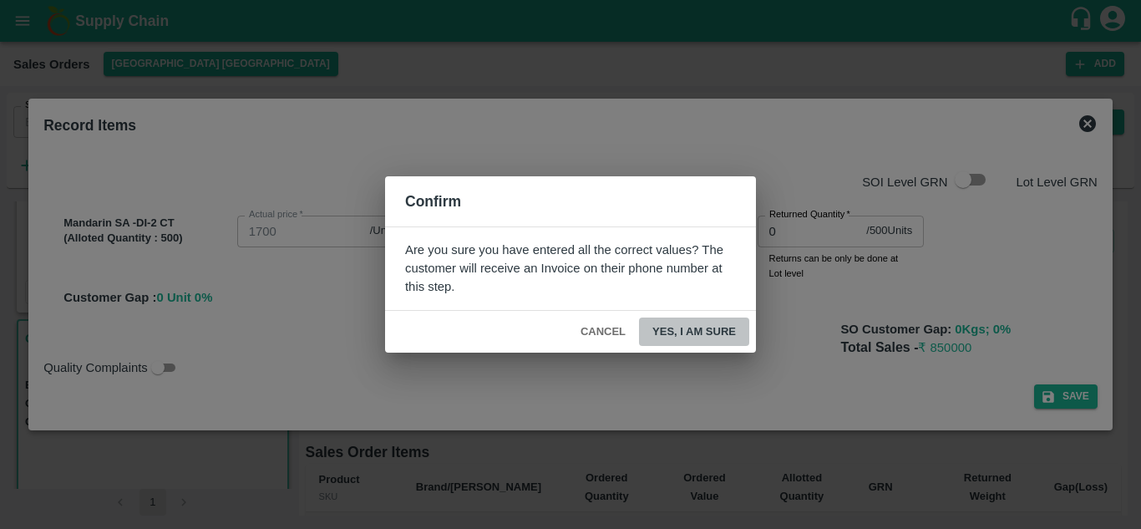
click at [698, 340] on button "Yes, I am sure" at bounding box center [694, 331] width 110 height 29
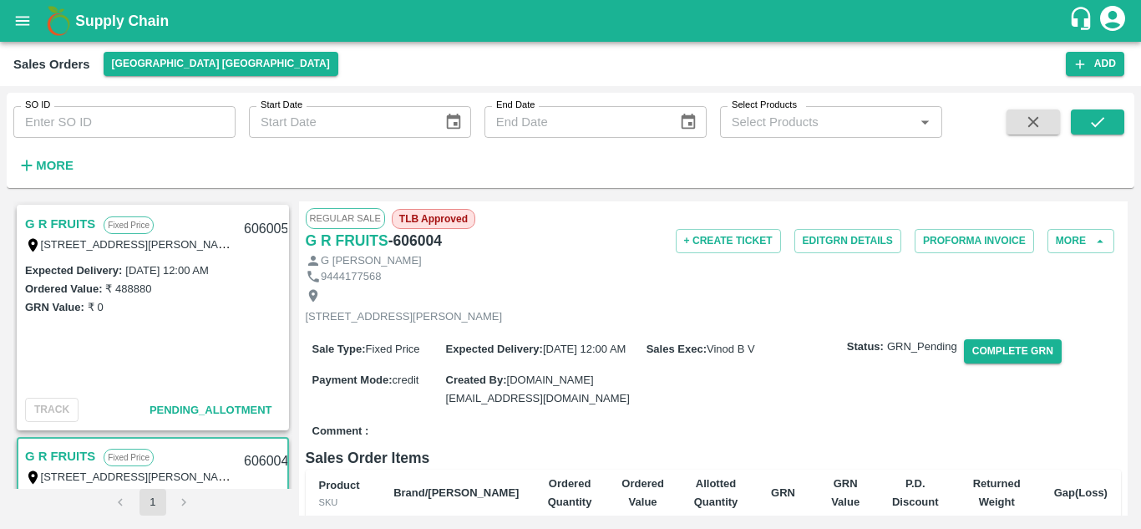
click at [58, 217] on link "G R FRUITS" at bounding box center [60, 224] width 70 height 22
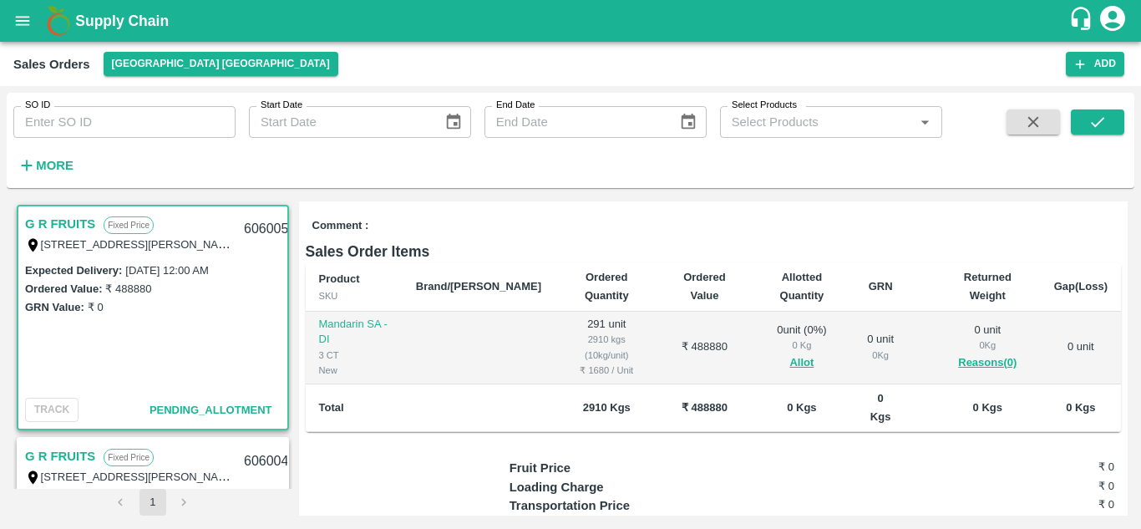
scroll to position [201, 0]
click at [789, 361] on button "Allot" at bounding box center [801, 361] width 24 height 19
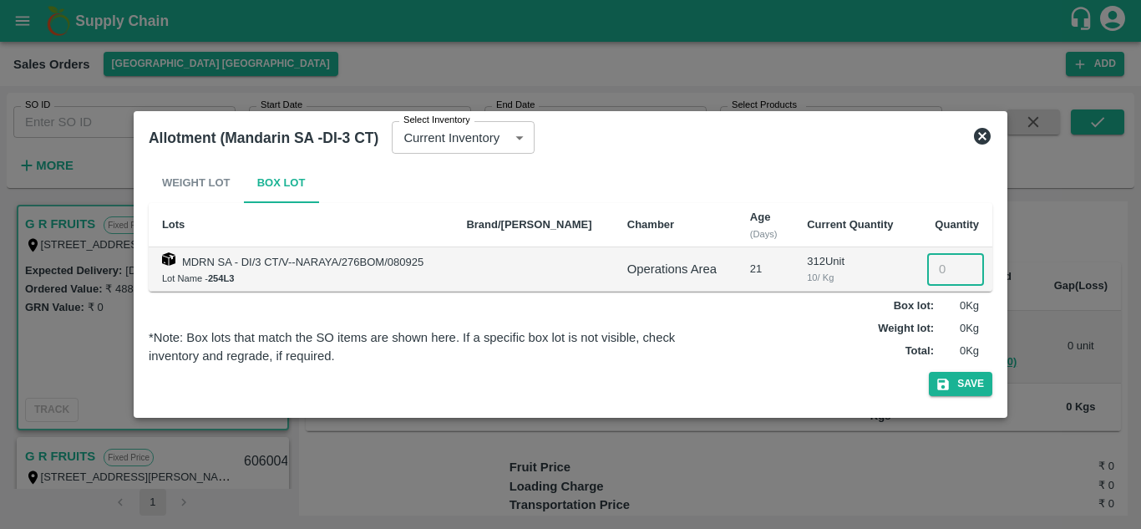
click at [932, 268] on input "number" at bounding box center [955, 269] width 57 height 32
type input "291"
click at [976, 386] on button "Save" at bounding box center [960, 384] width 63 height 24
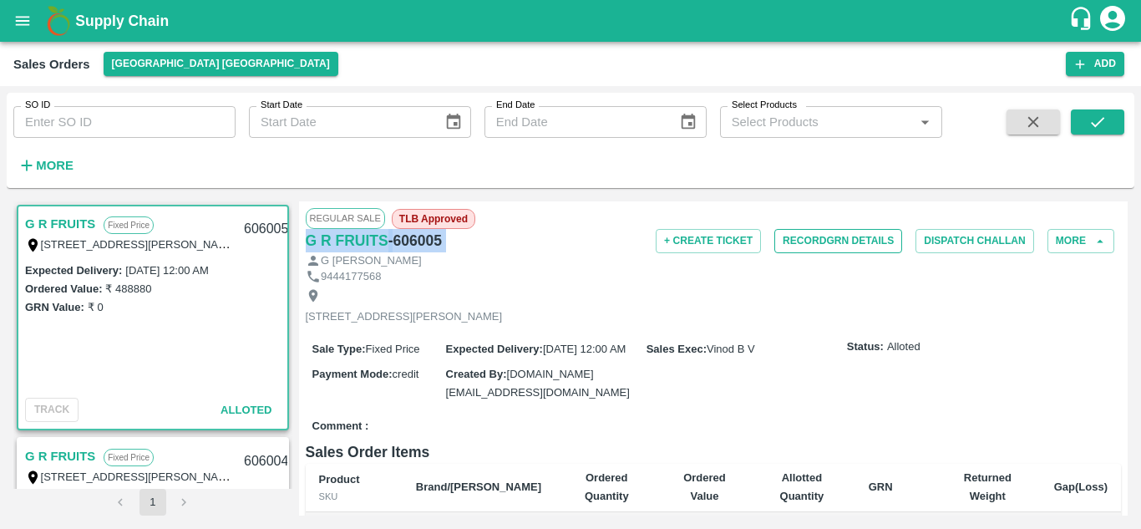
drag, startPoint x: 781, startPoint y: 226, endPoint x: 793, endPoint y: 240, distance: 18.4
click at [793, 240] on div "Regular Sale TLB Approved G R FRUITS - 606005 + Create Ticket Record GRN Detail…" at bounding box center [713, 358] width 829 height 314
click at [793, 240] on button "Record GRN Details" at bounding box center [838, 241] width 128 height 24
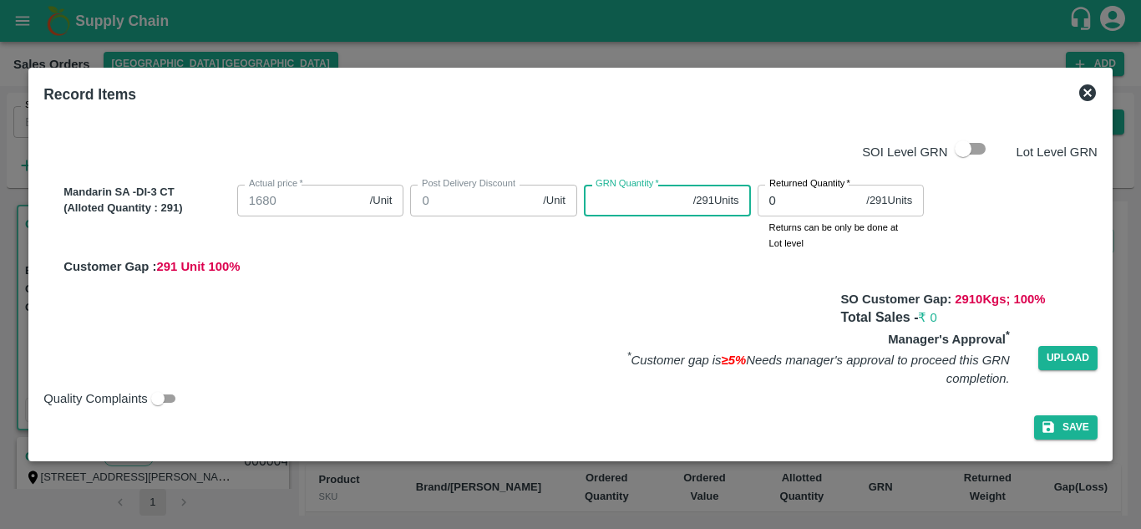
click at [649, 206] on input "GRN Quantity   *" at bounding box center [635, 201] width 103 height 32
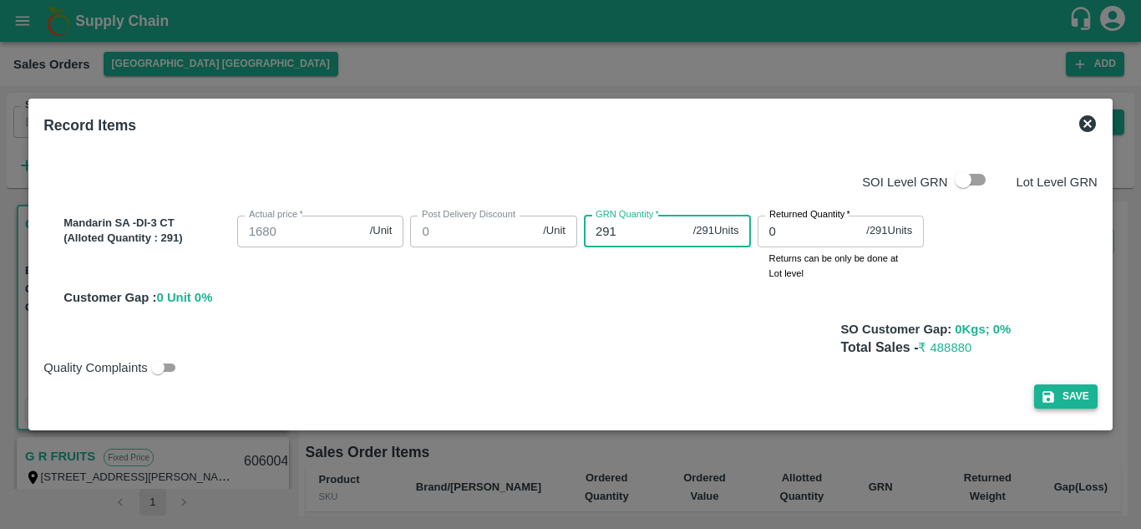
type input "291"
click at [1072, 393] on button "Save" at bounding box center [1065, 396] width 63 height 24
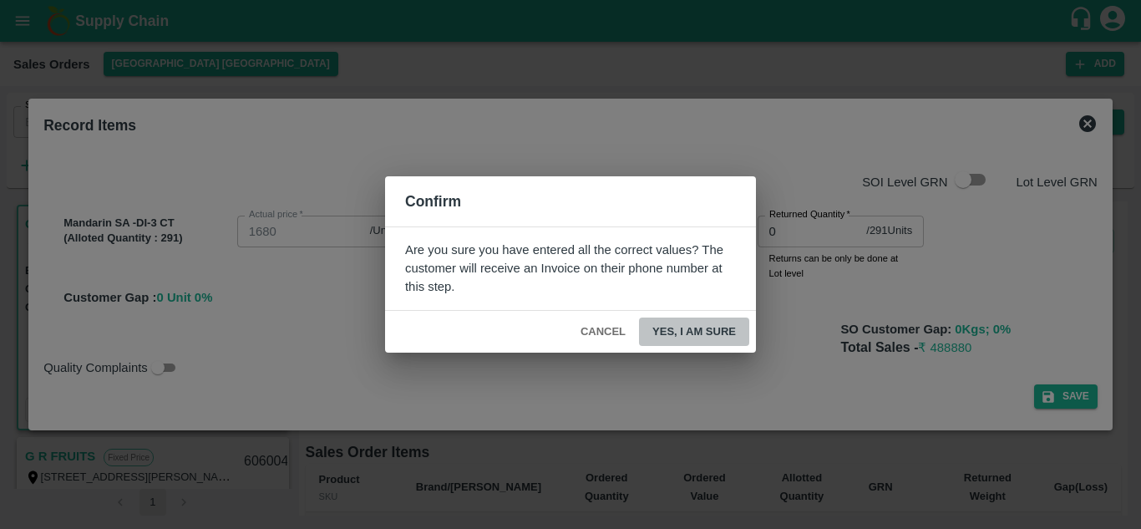
click at [660, 332] on button "Yes, I am sure" at bounding box center [694, 331] width 110 height 29
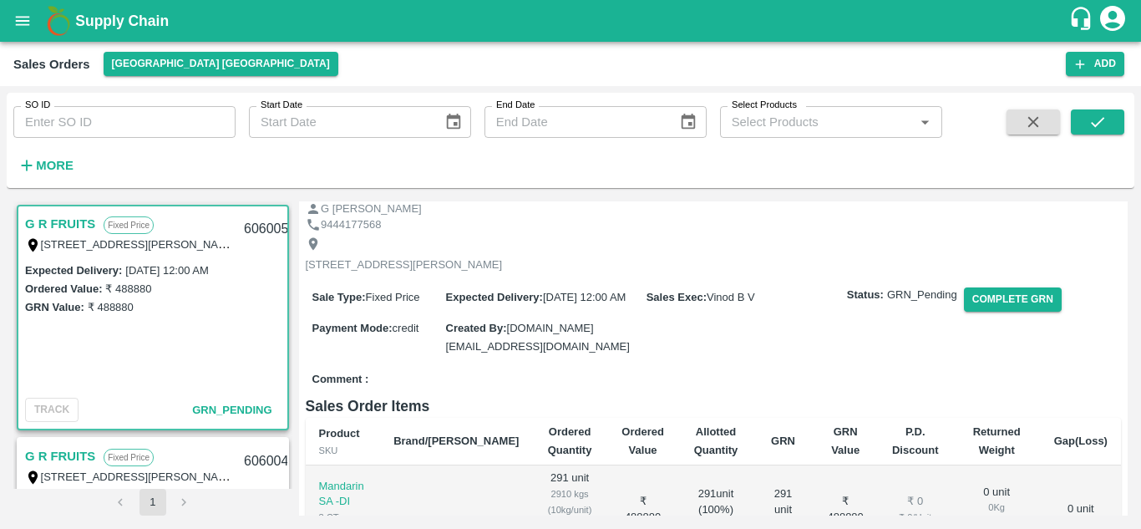
scroll to position [51, 0]
